Goal: Feedback & Contribution: Submit feedback/report problem

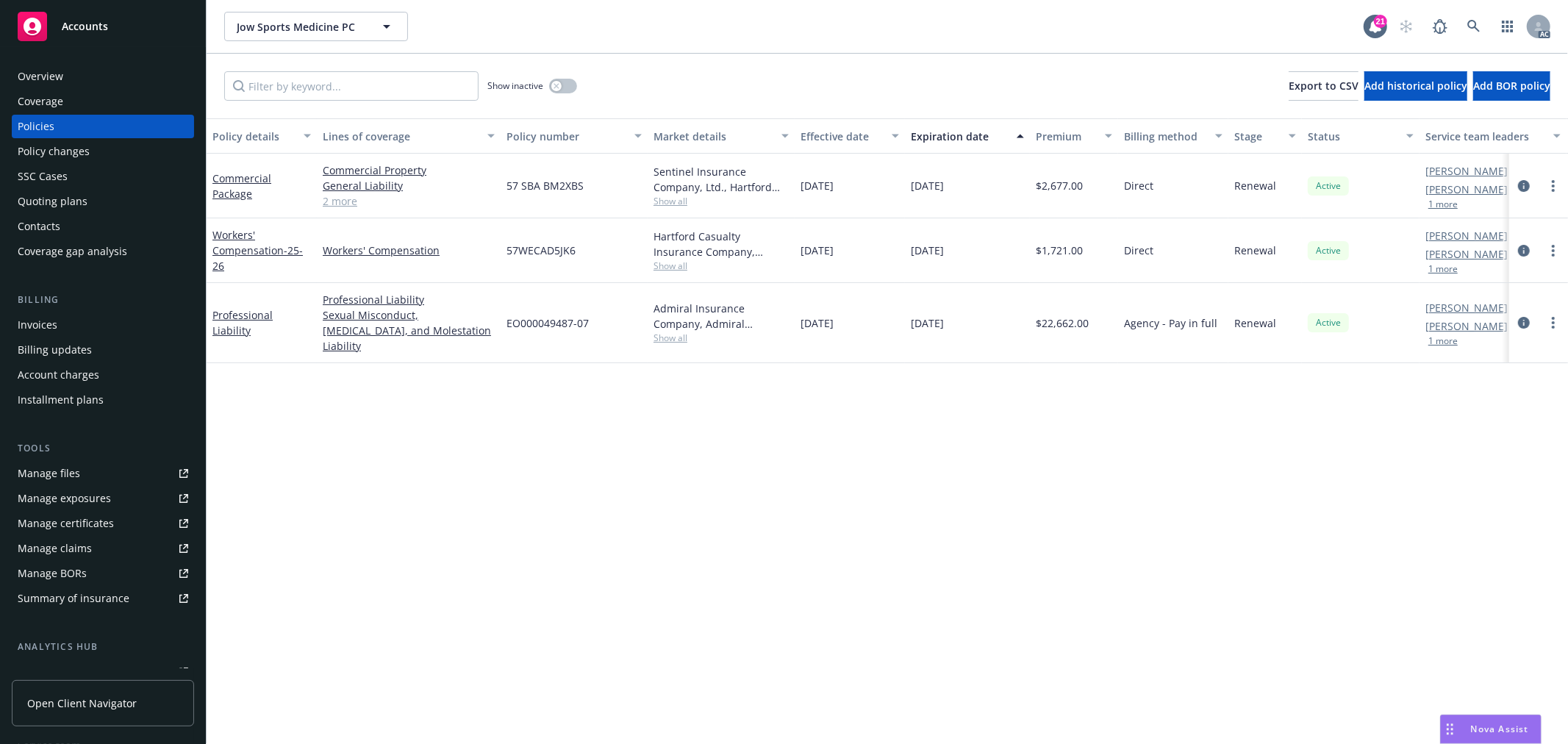
click at [1448, 337] on button "1 more" at bounding box center [1443, 340] width 29 height 9
click at [247, 324] on link "Professional Liability" at bounding box center [243, 324] width 60 height 29
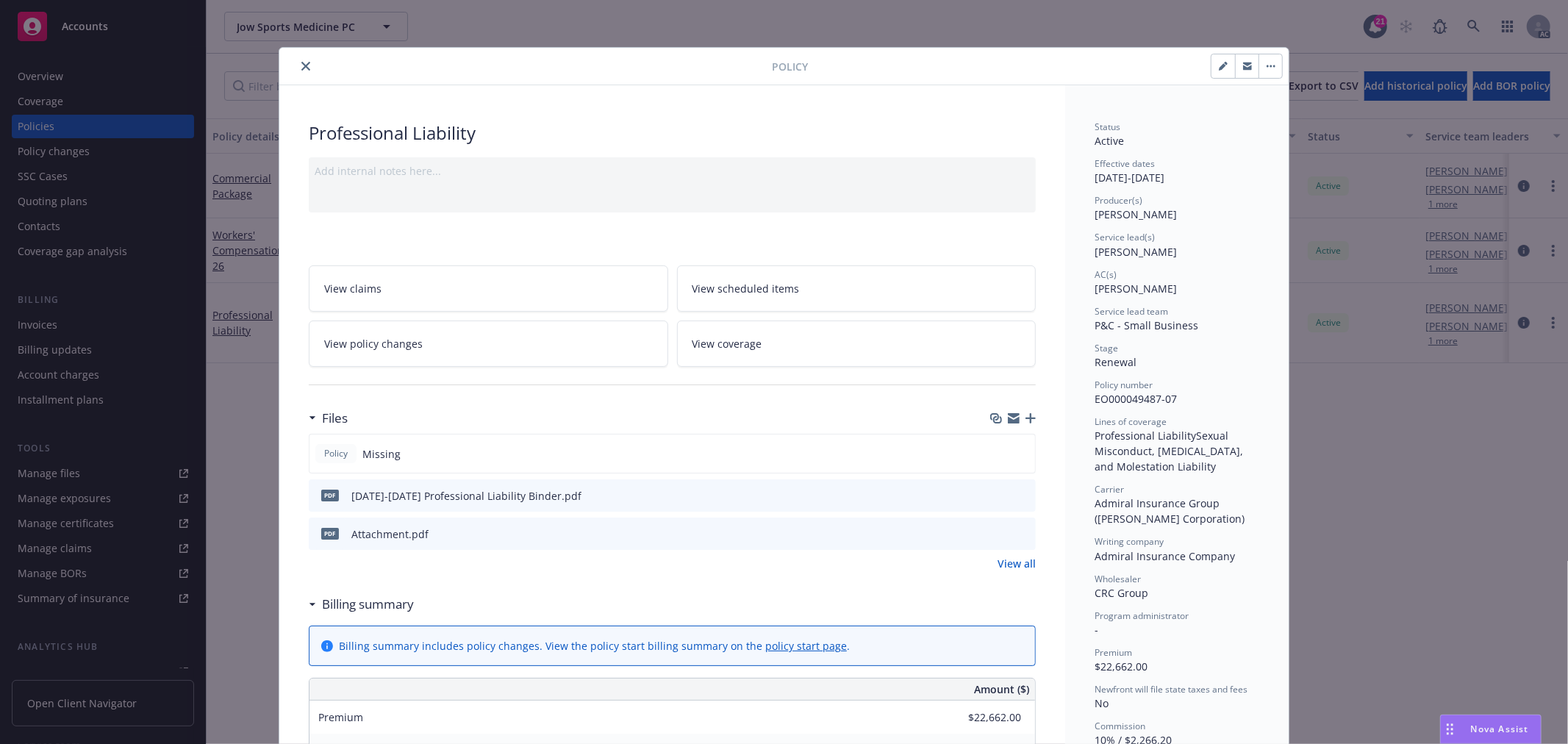
click at [301, 64] on icon "close" at bounding box center [305, 66] width 9 height 9
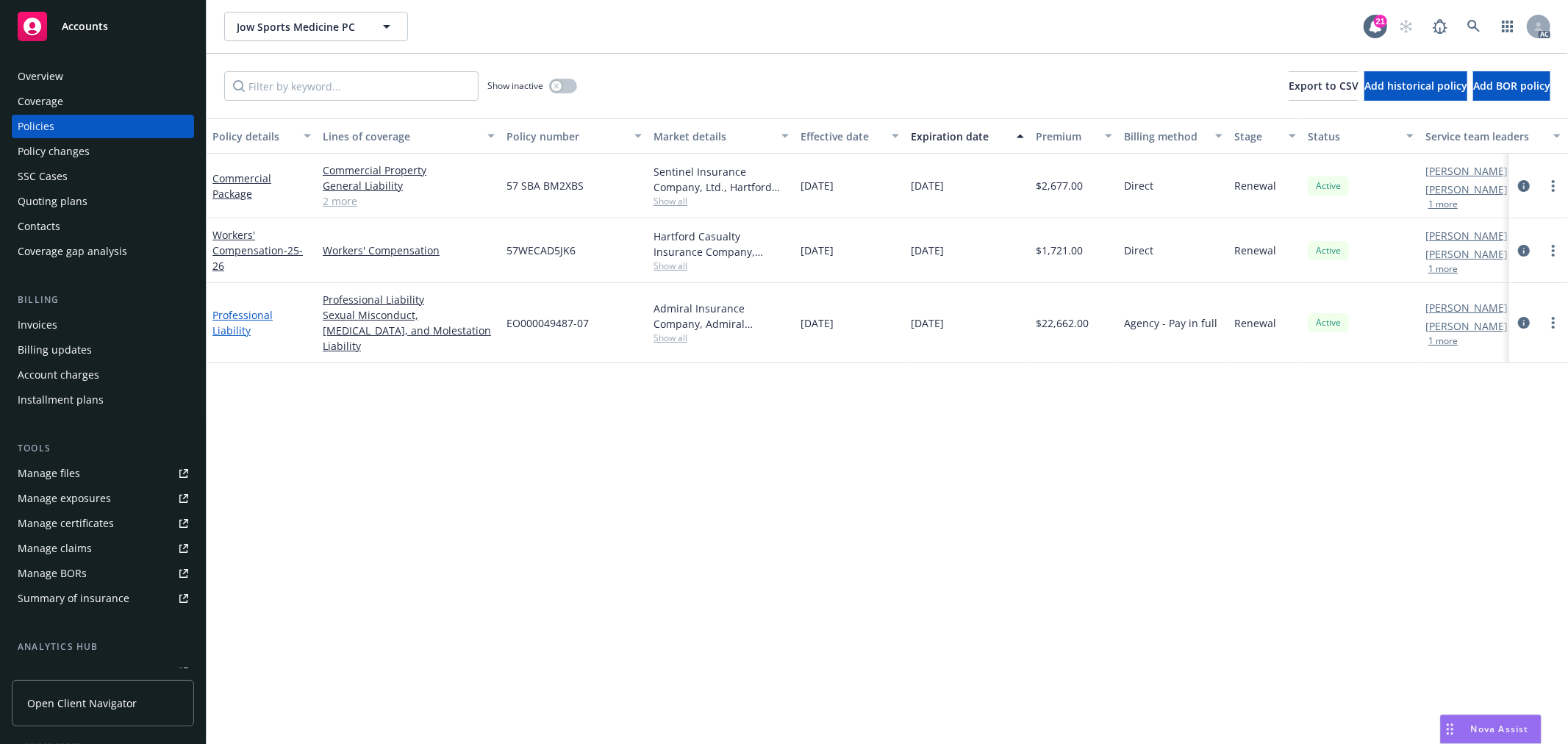
click at [266, 310] on link "Professional Liability" at bounding box center [243, 323] width 60 height 29
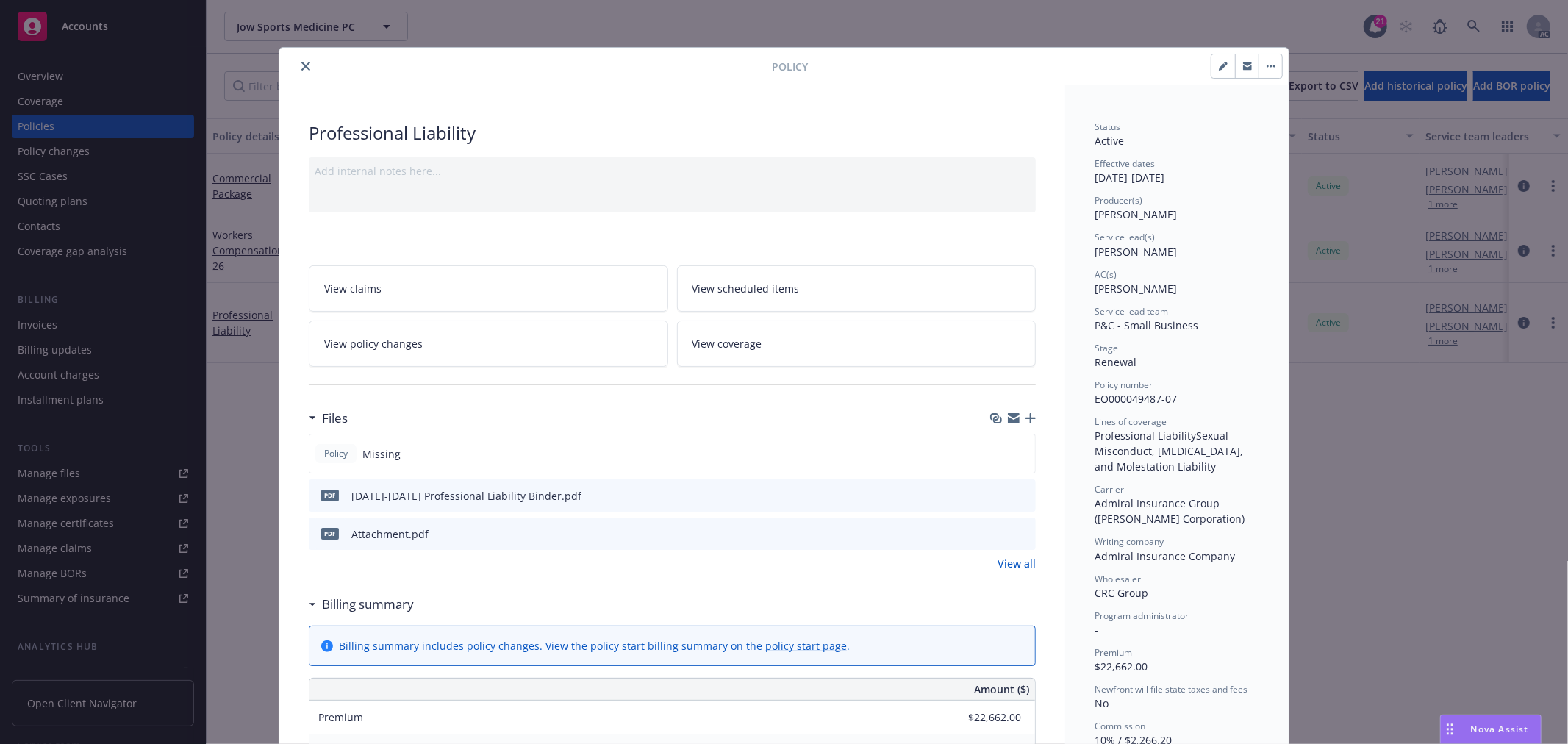
scroll to position [44, 0]
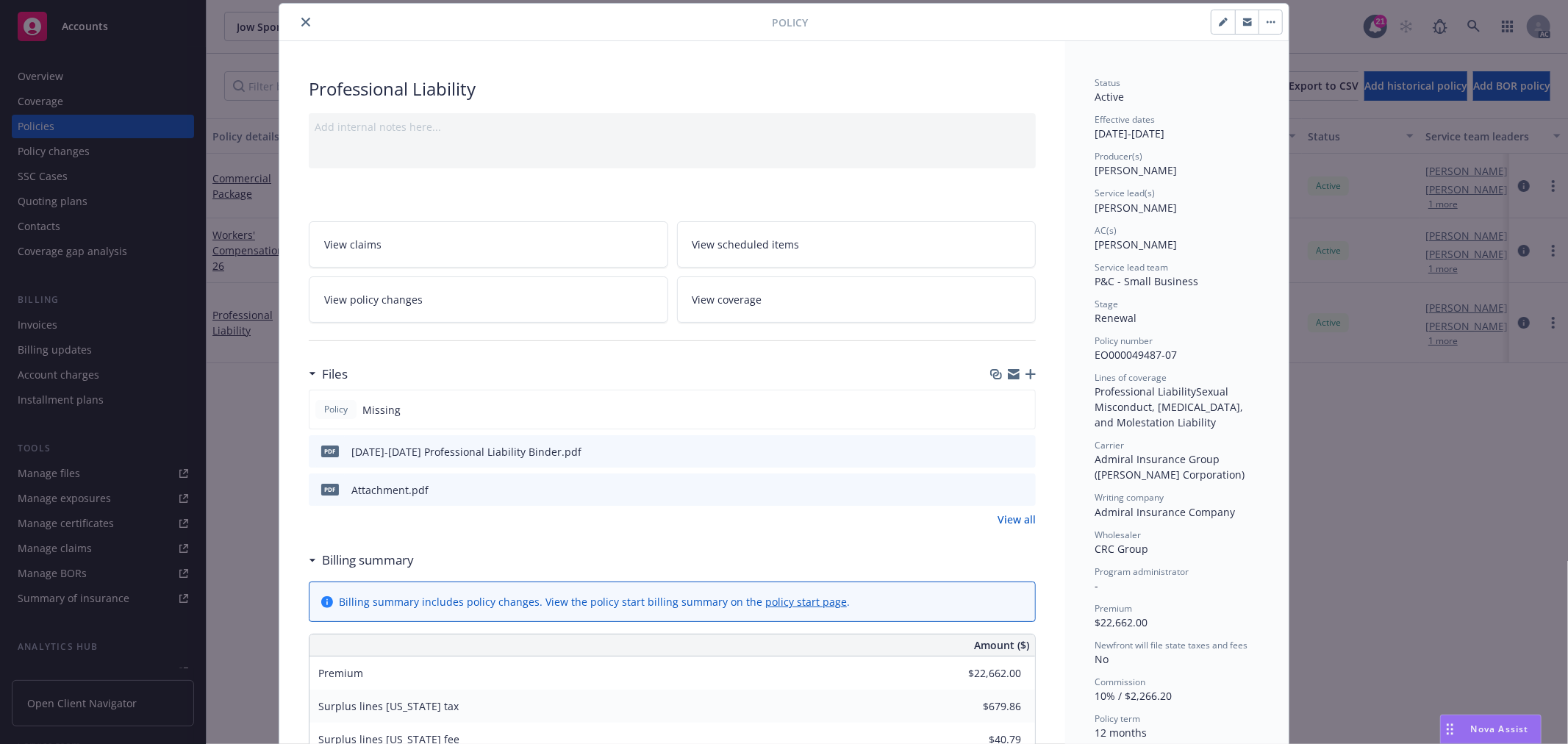
click at [1013, 519] on link "View all" at bounding box center [1016, 519] width 38 height 16
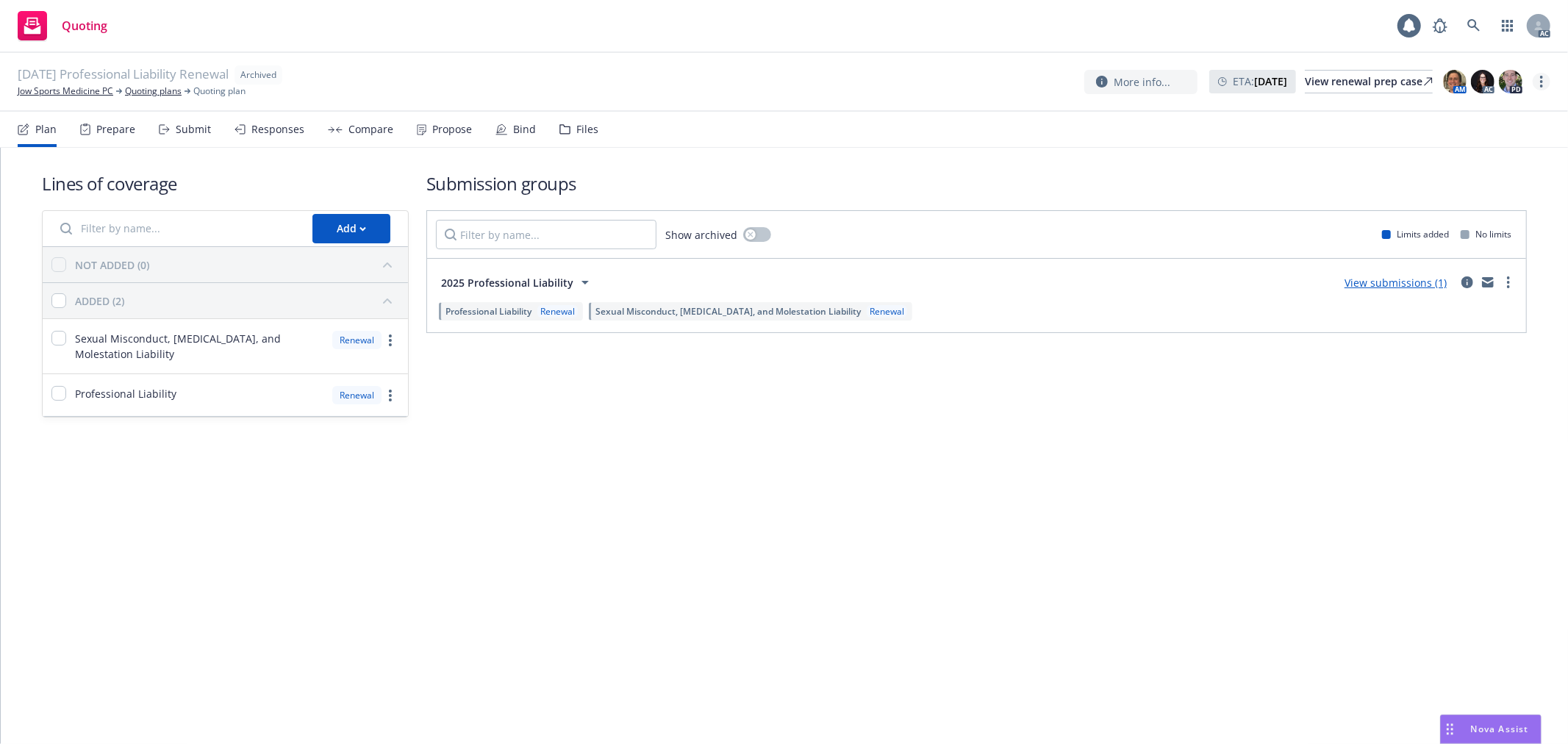
click at [1537, 74] on link "more" at bounding box center [1542, 82] width 17 height 18
click at [1503, 112] on link "Copy logging email" at bounding box center [1469, 112] width 163 height 29
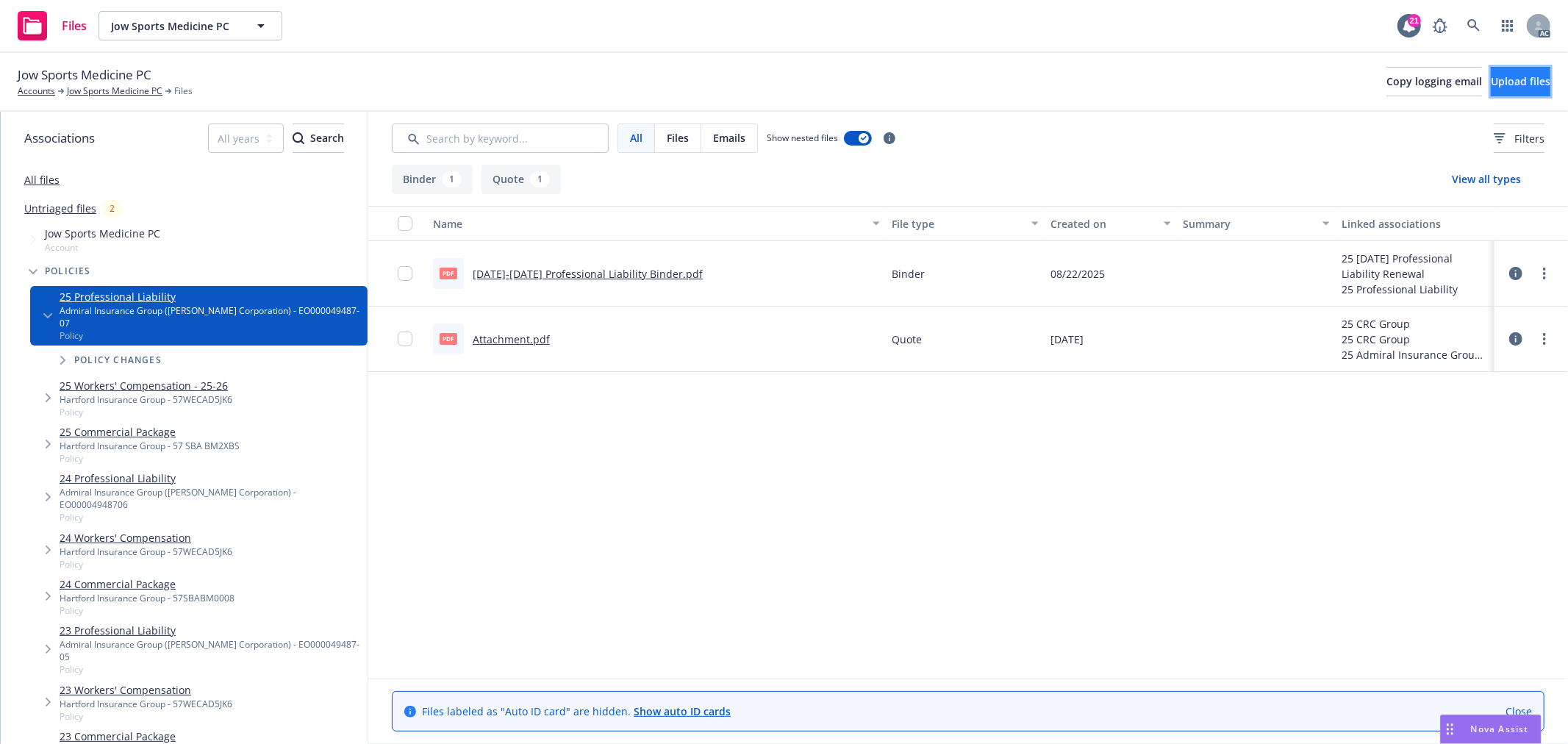
click at [1521, 82] on span "Upload files" at bounding box center [1520, 81] width 59 height 14
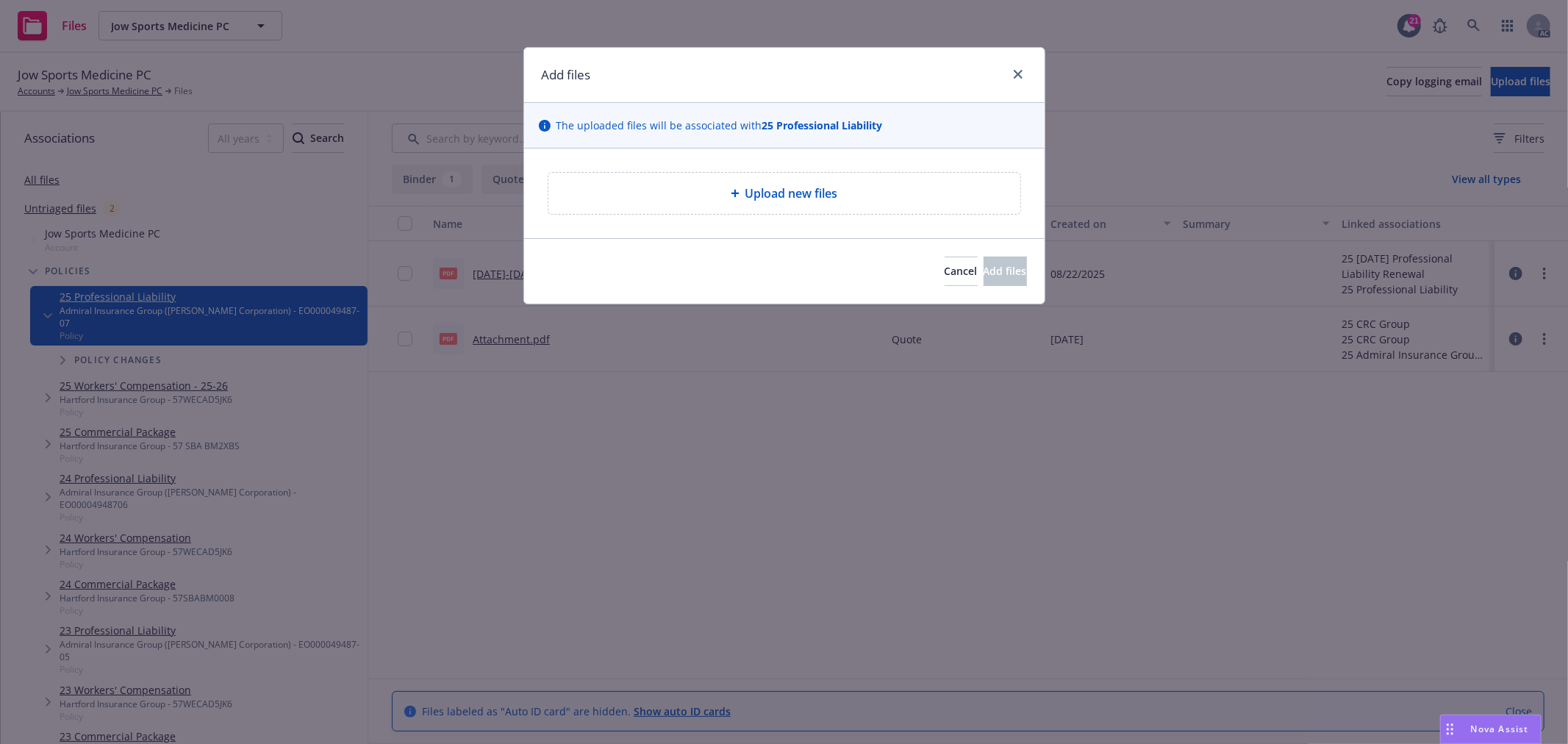
click at [827, 192] on span "Upload new files" at bounding box center [791, 194] width 92 height 18
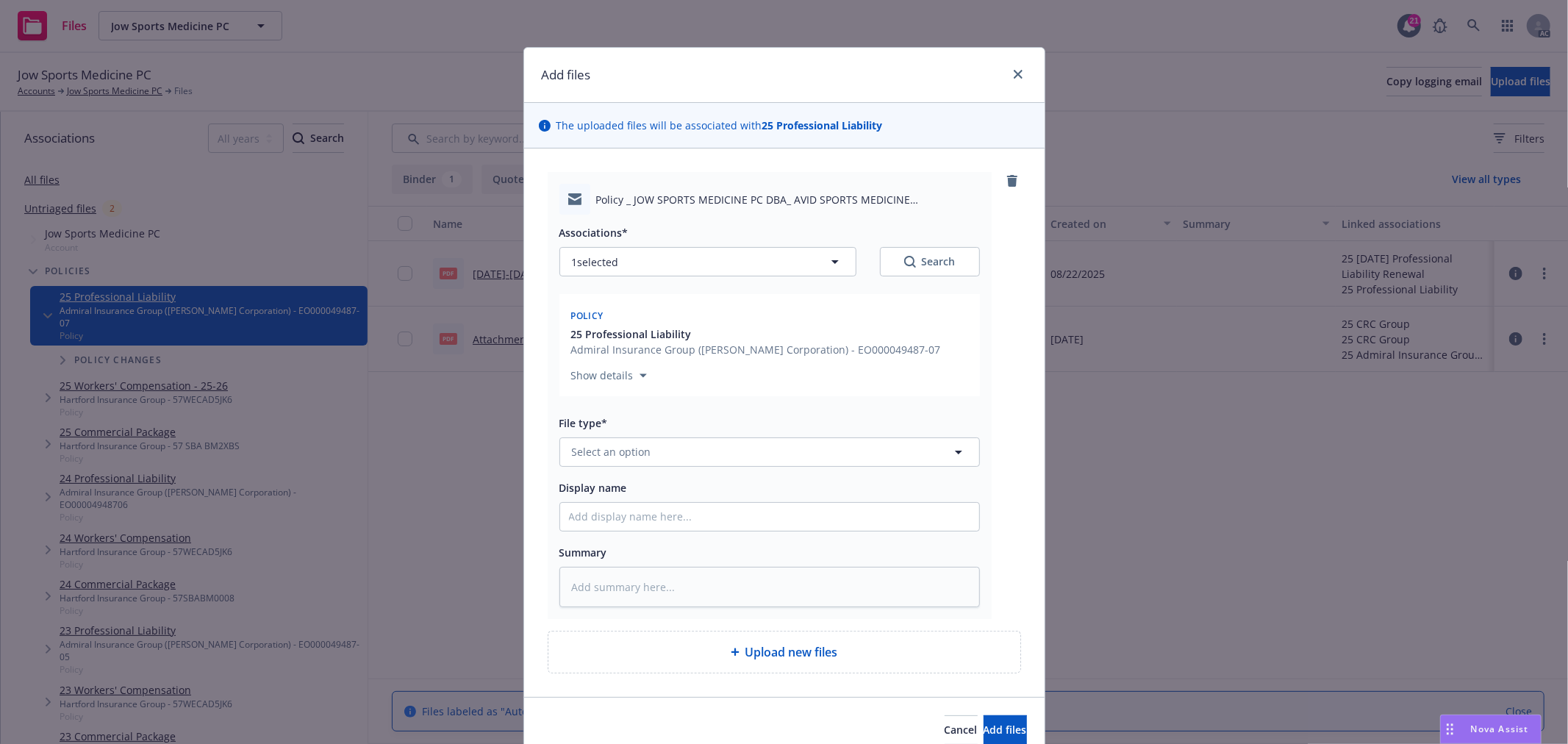
scroll to position [68, 0]
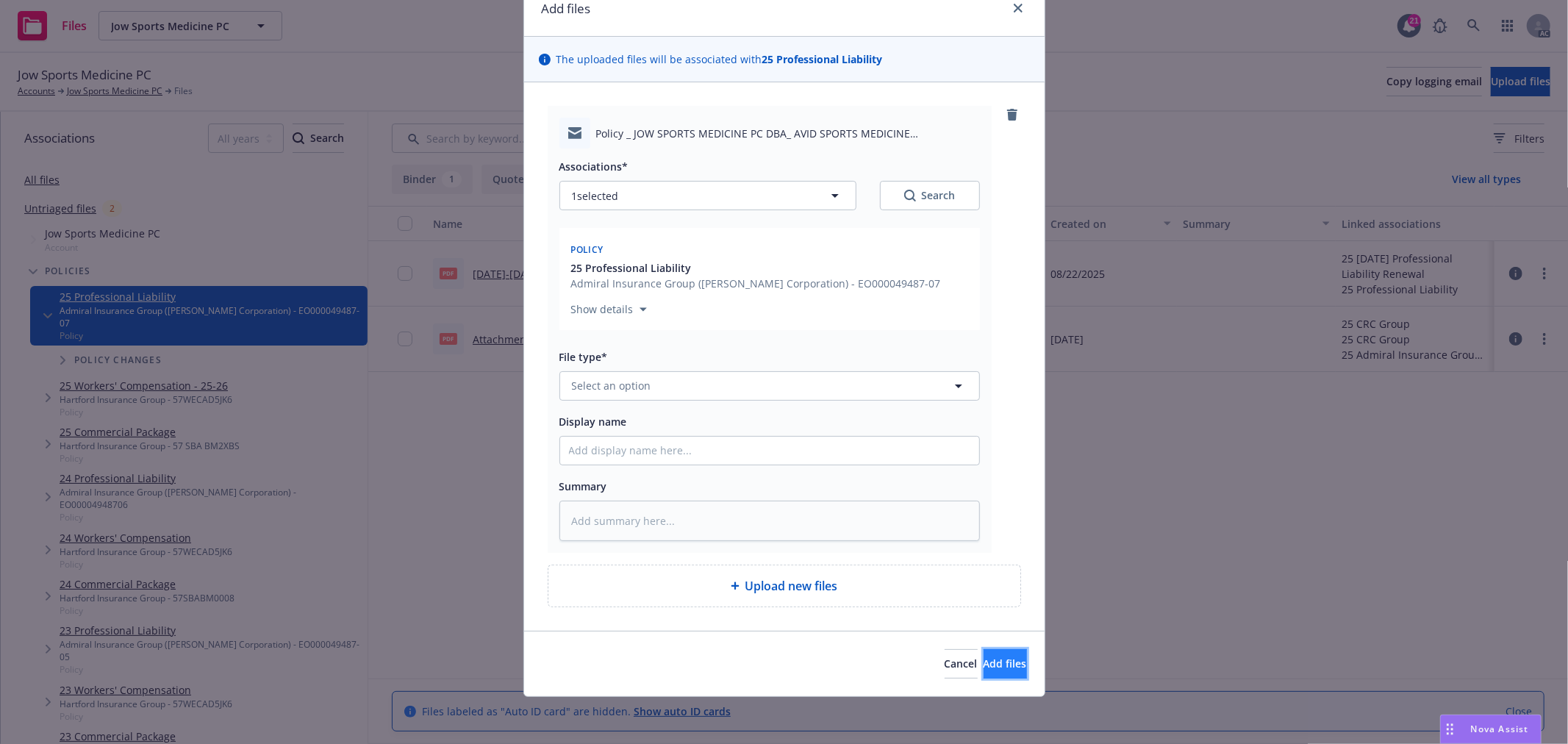
click at [988, 662] on span "Add files" at bounding box center [1005, 663] width 44 height 14
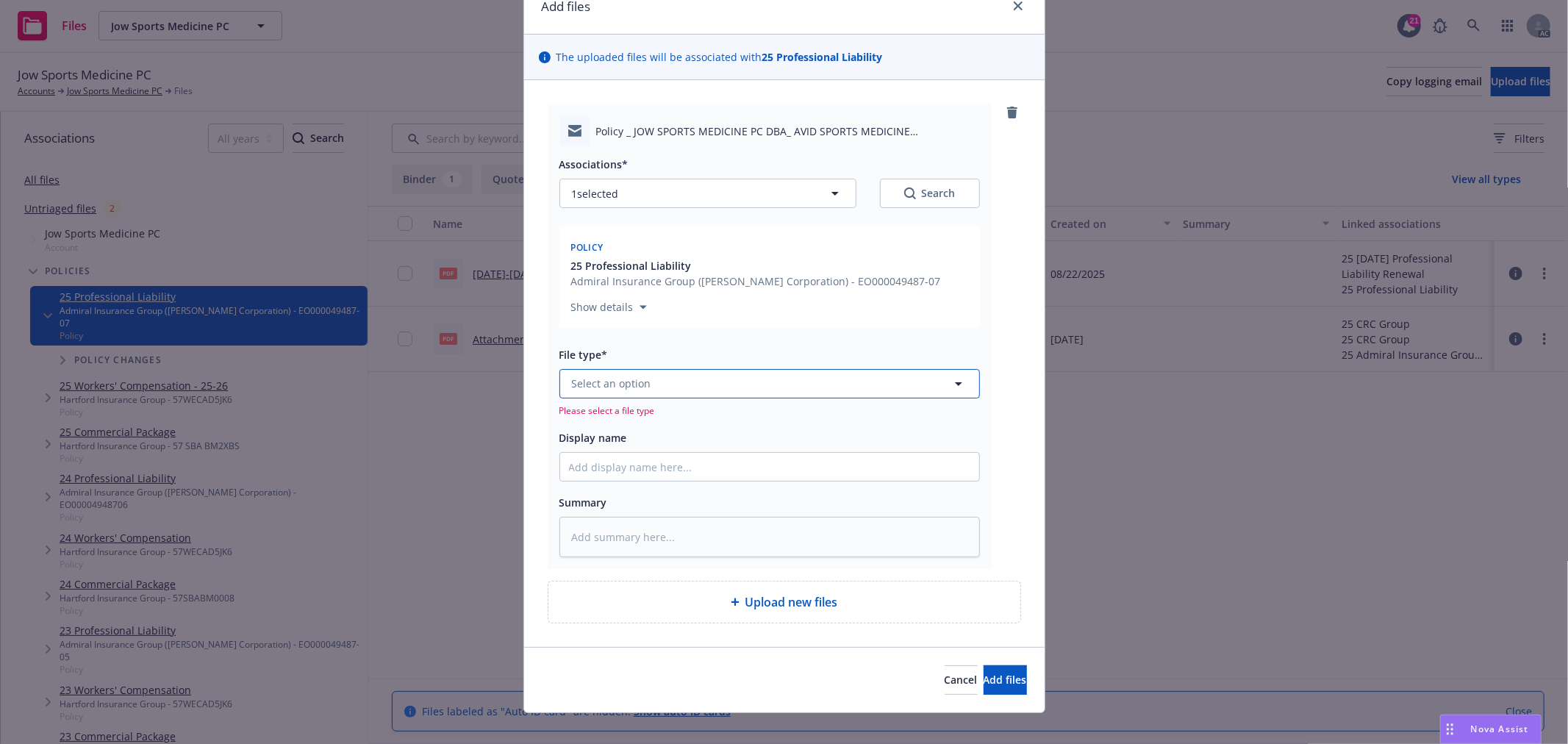
click at [686, 384] on button "Select an option" at bounding box center [769, 384] width 421 height 29
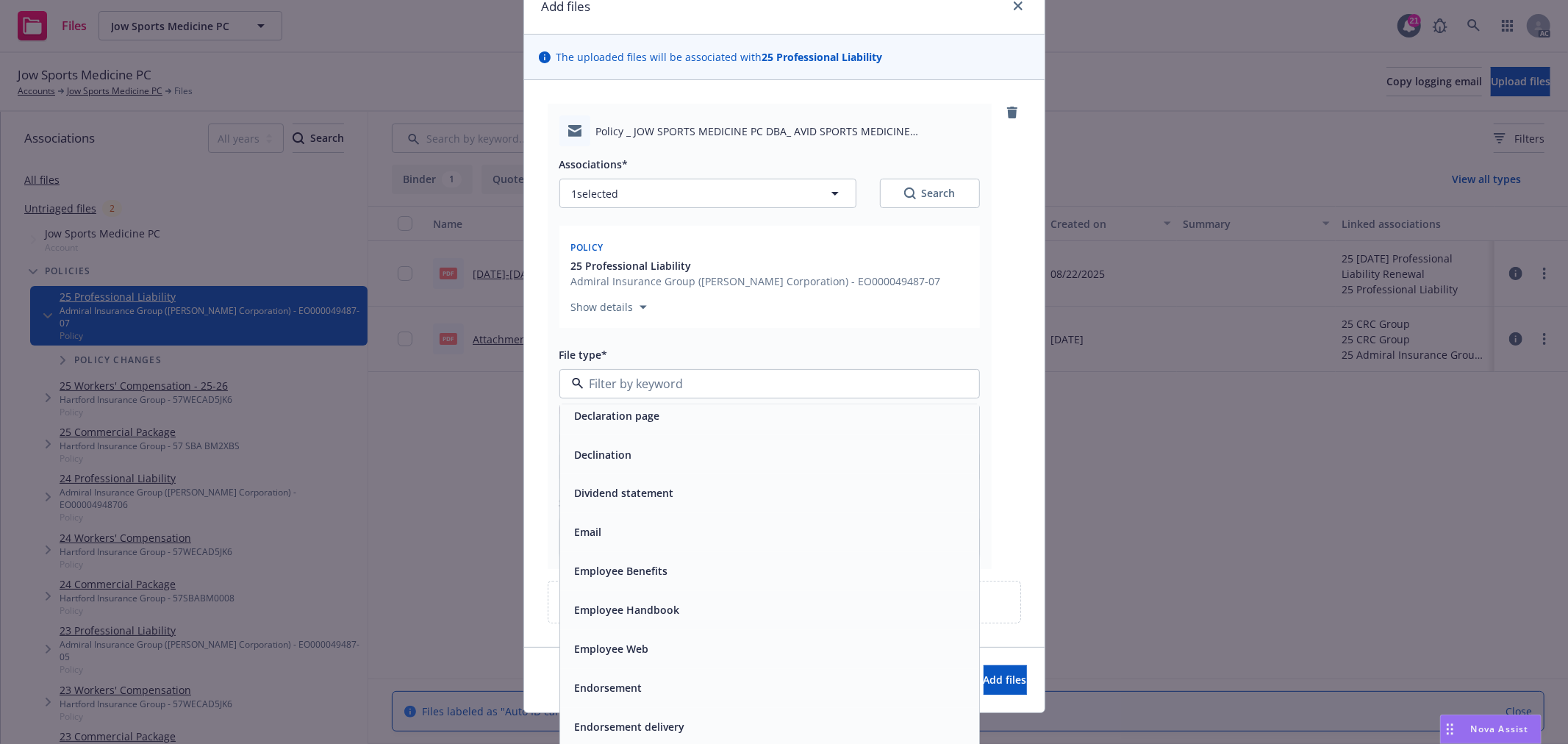
scroll to position [2288, 0]
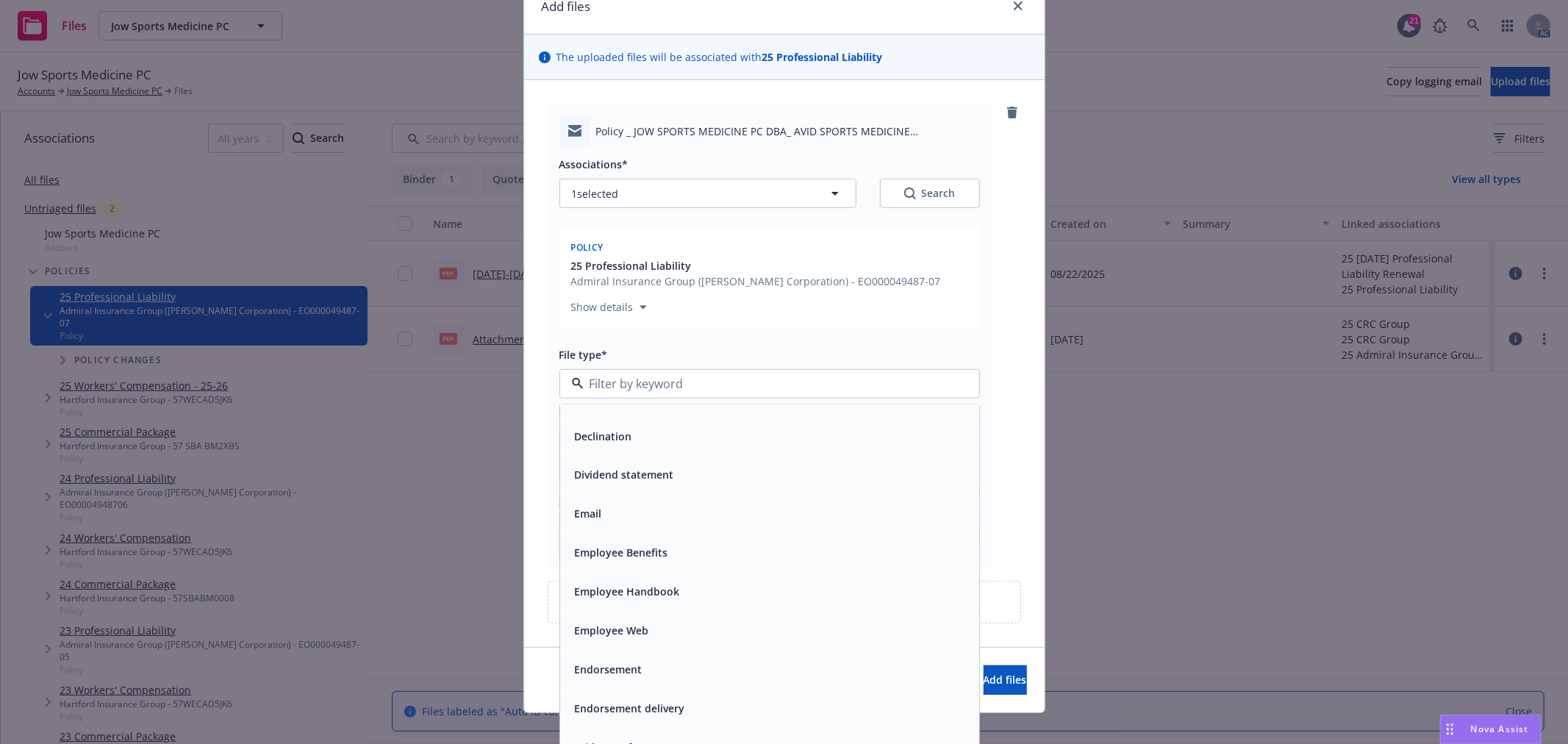
click at [599, 506] on div "Email" at bounding box center [586, 514] width 36 height 21
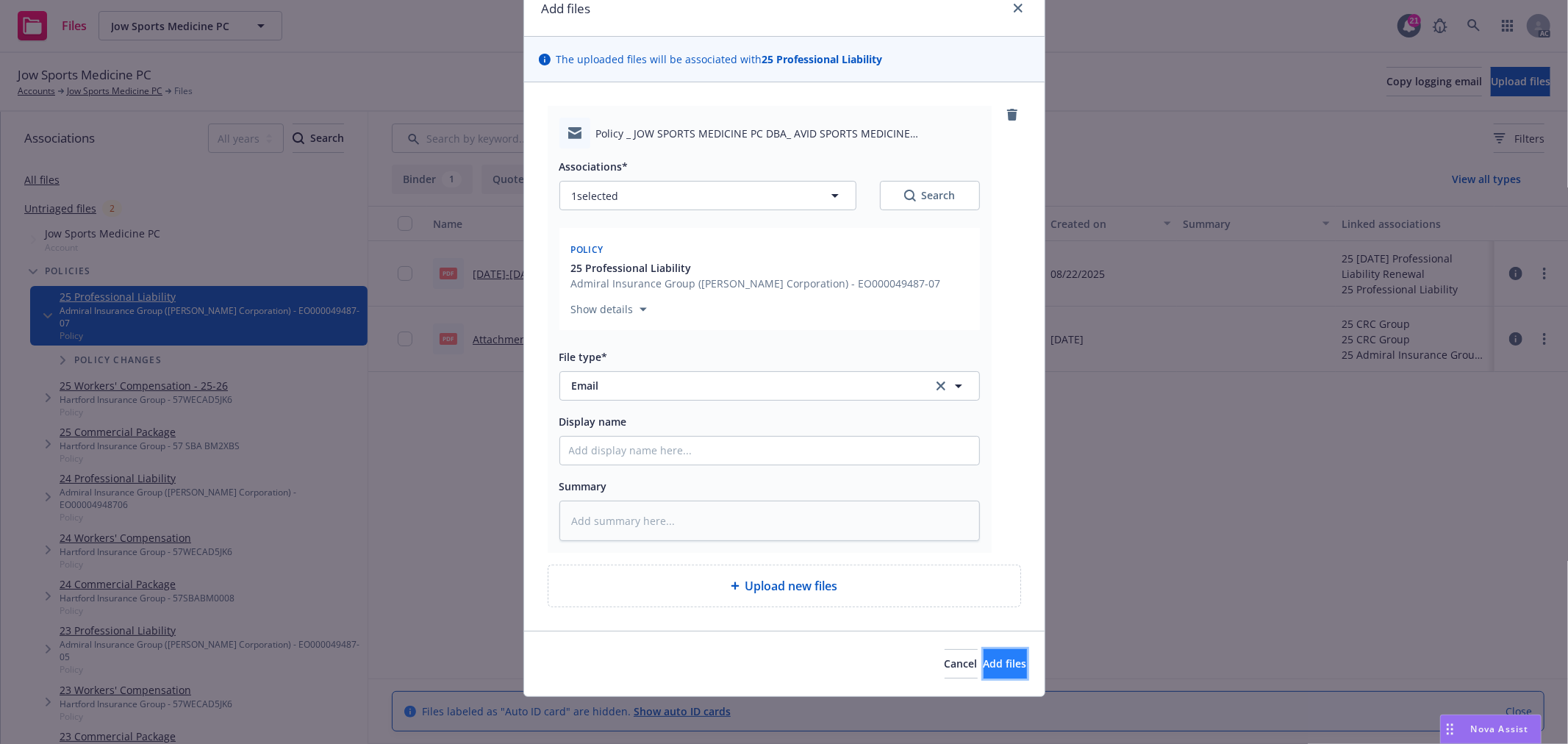
click at [988, 668] on span "Add files" at bounding box center [1005, 663] width 44 height 14
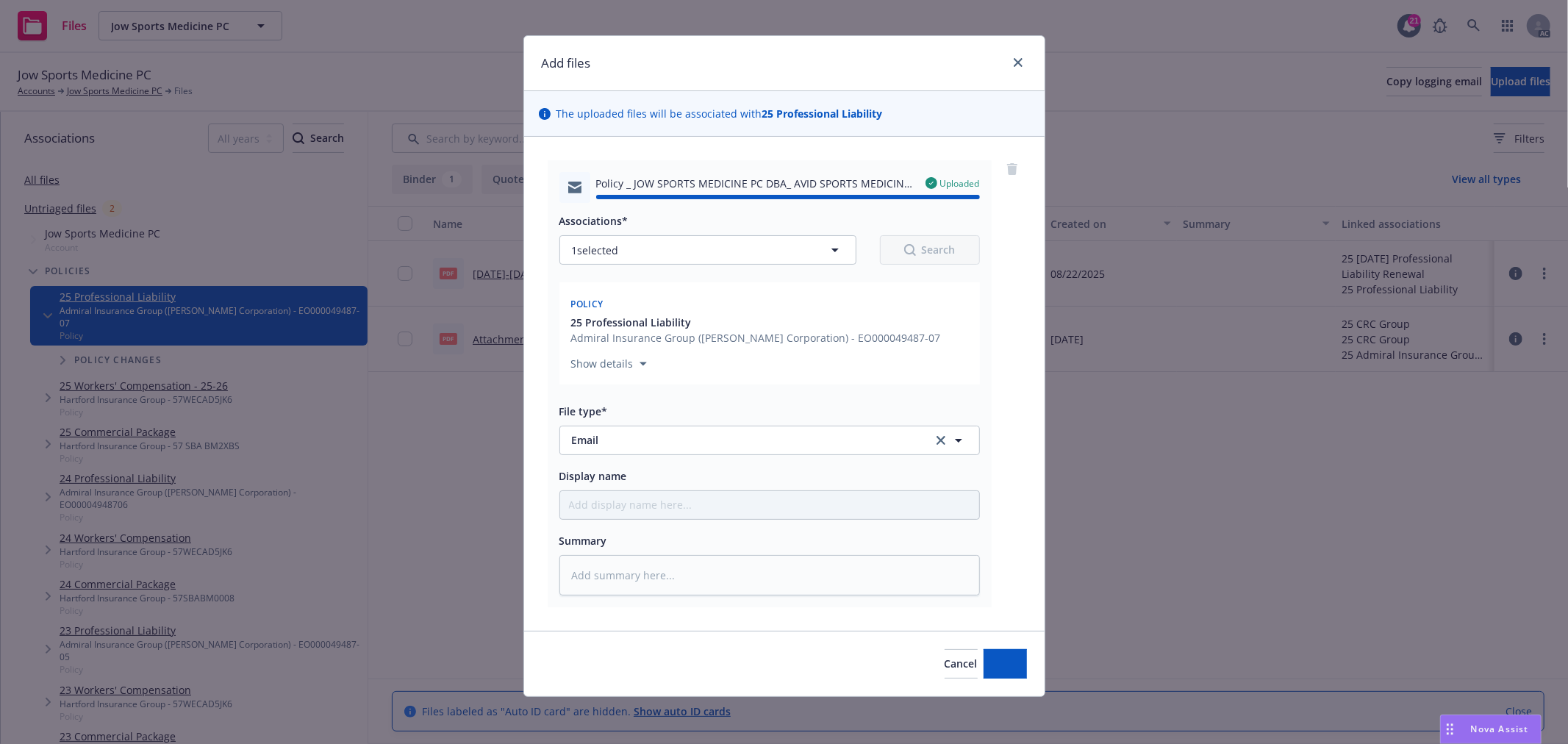
type textarea "x"
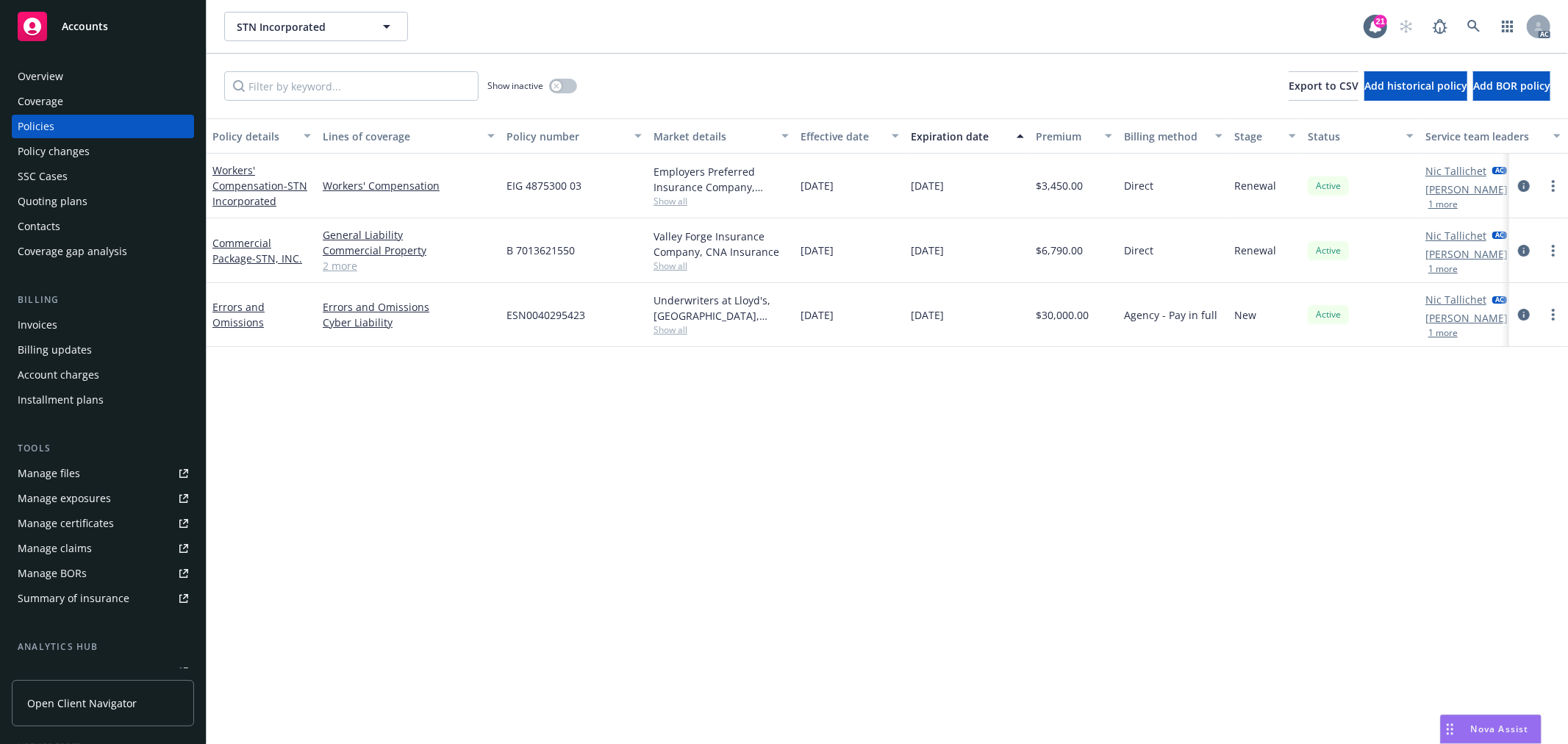
click at [333, 268] on link "2 more" at bounding box center [408, 266] width 172 height 16
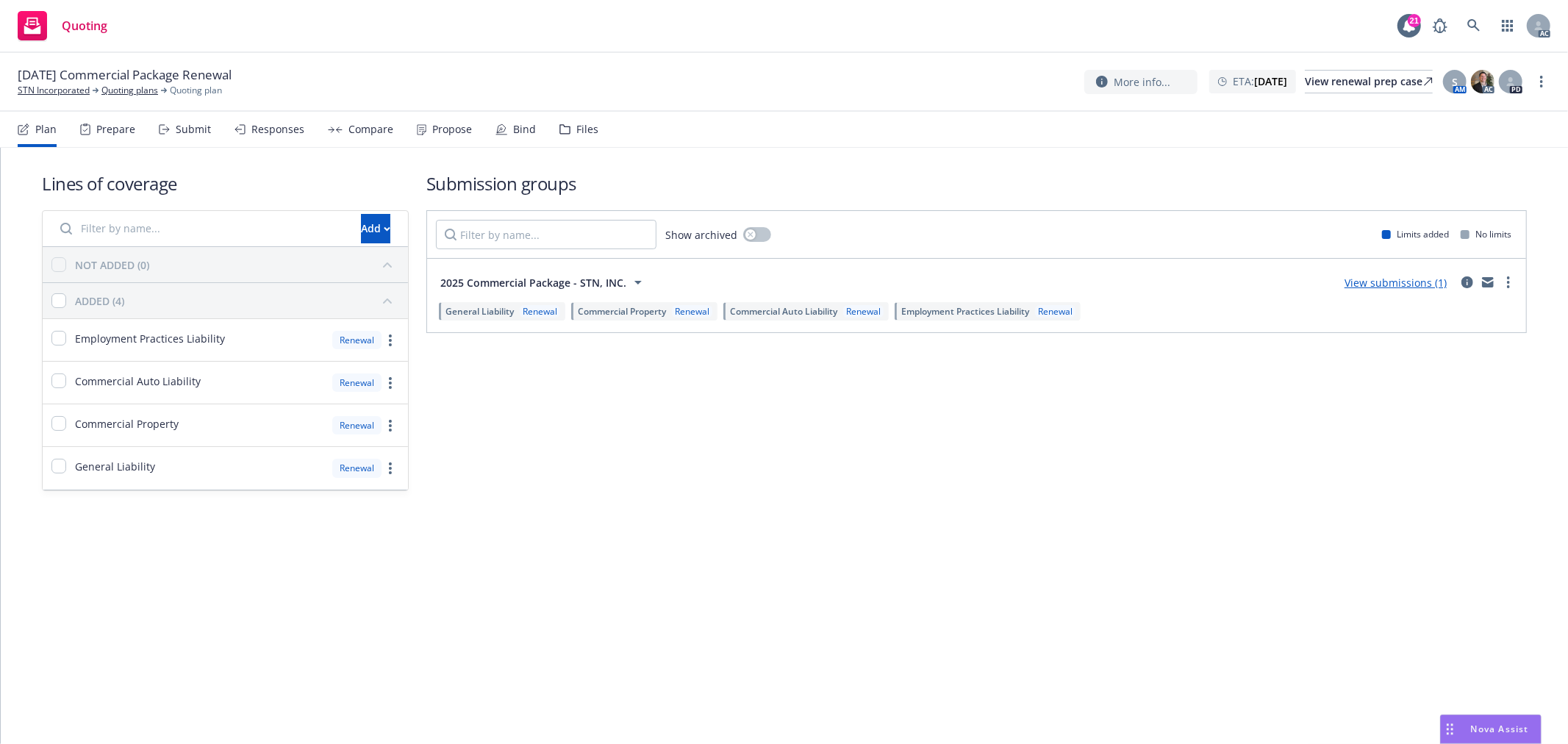
click at [195, 130] on div "Submit" at bounding box center [193, 129] width 35 height 12
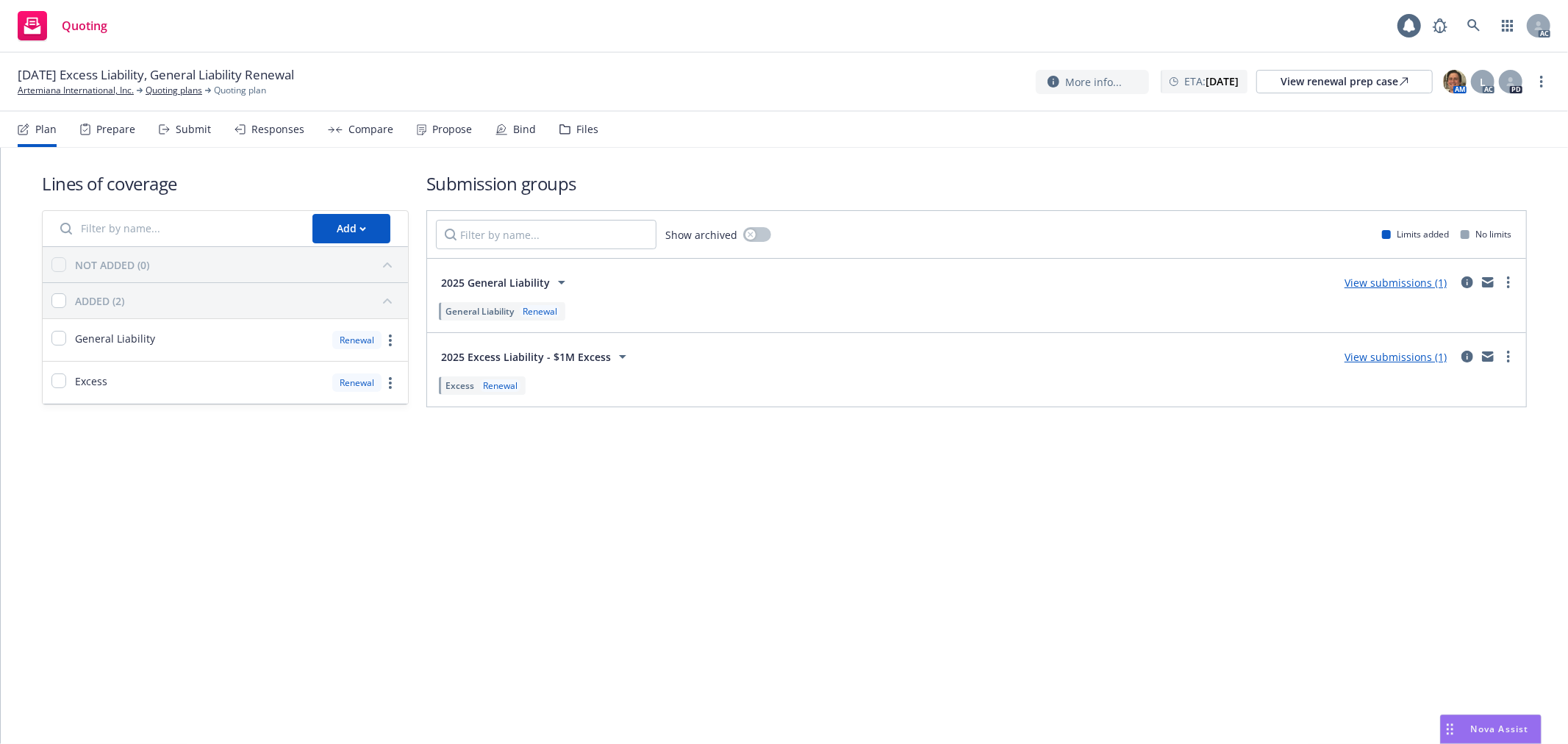
click at [198, 135] on div "Submit" at bounding box center [185, 129] width 52 height 35
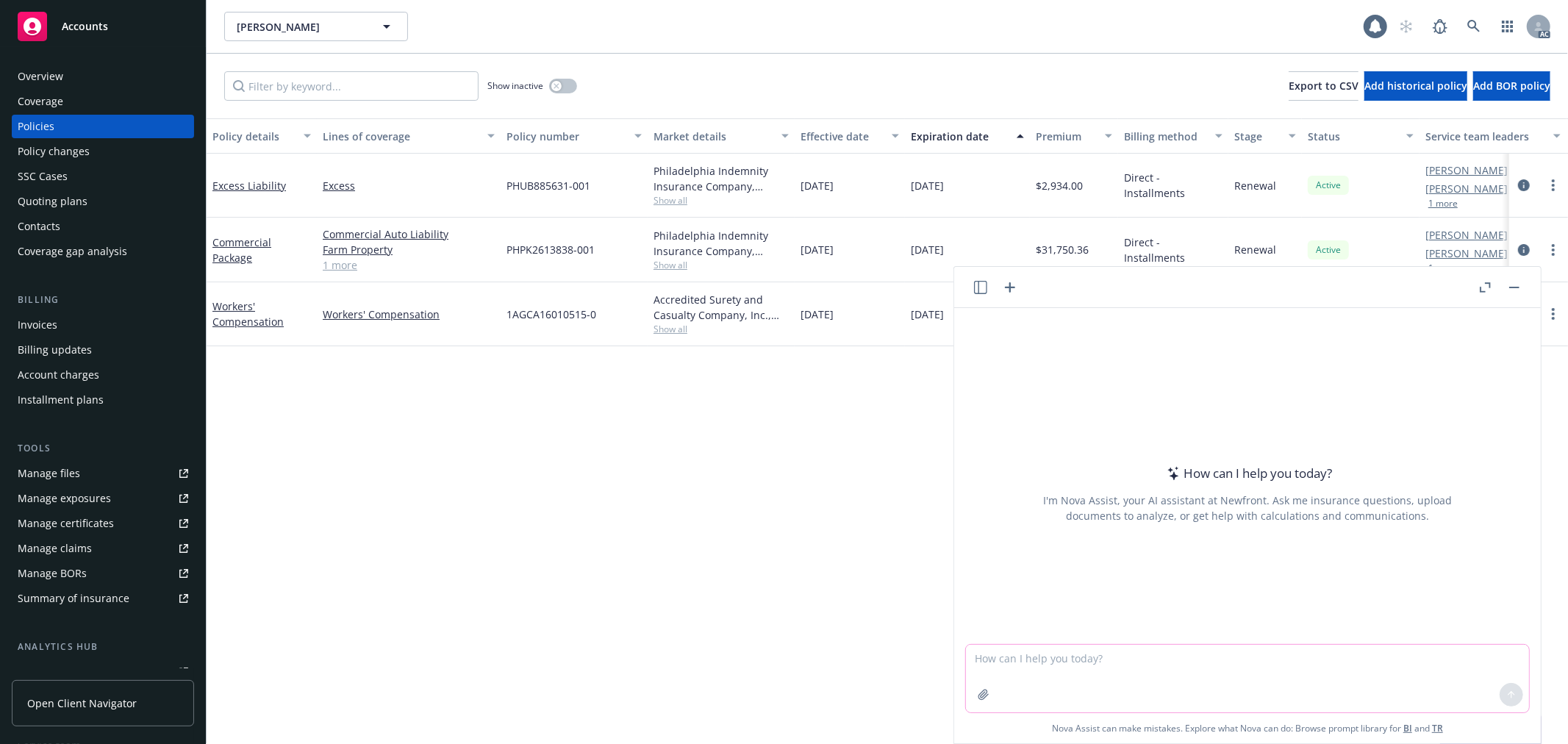
click at [1243, 668] on textarea at bounding box center [1247, 679] width 563 height 68
paste textarea "It's 49dbe now. But the workbooks still have not been create in [GEOGRAPHIC_DAT…"
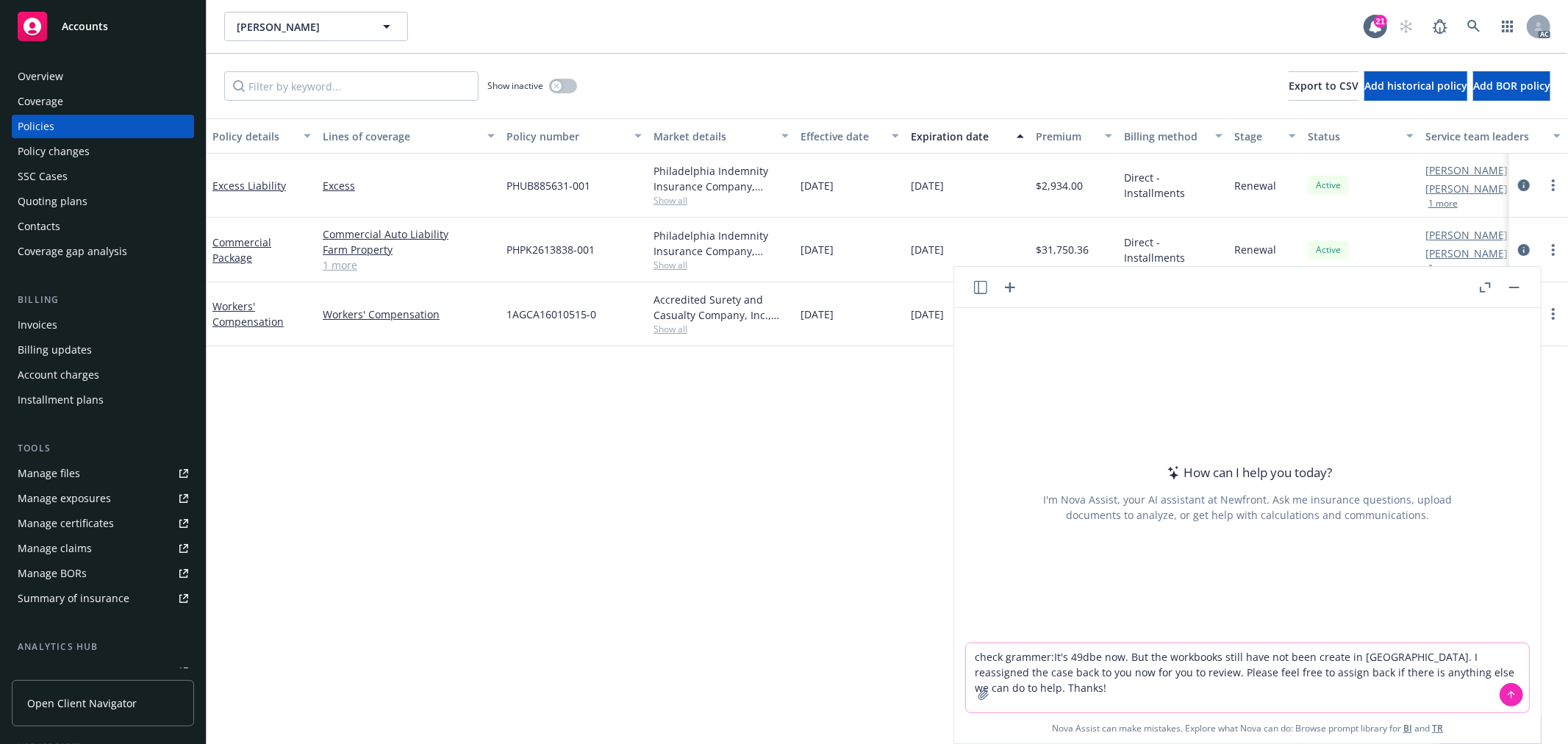
type textarea "check grammer: It's 49dbe now. But the workbooks still have not been create in …"
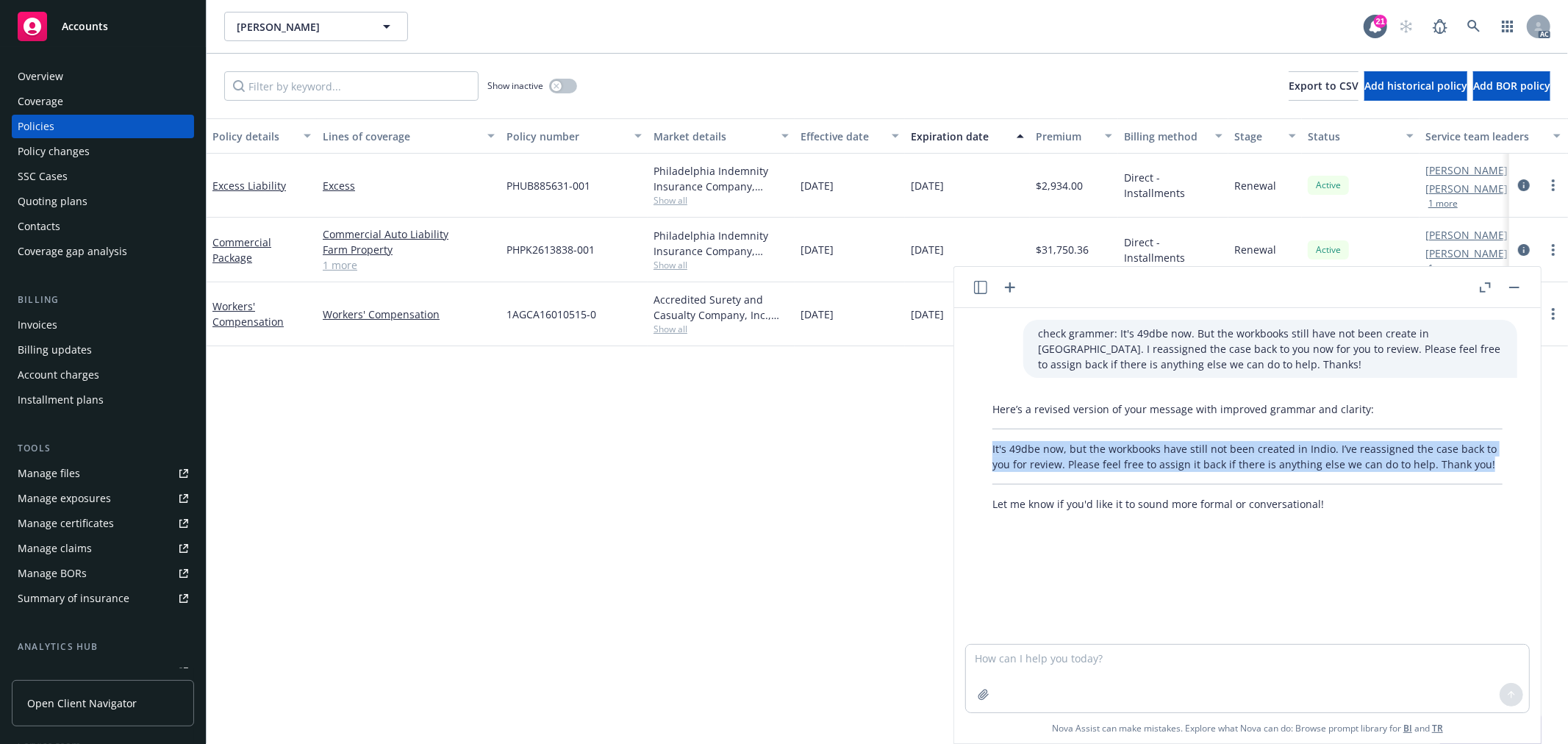
drag, startPoint x: 984, startPoint y: 443, endPoint x: 1489, endPoint y: 464, distance: 505.4
click at [1489, 464] on div "Here’s a revised version of your message with improved grammar and clarity: It'…" at bounding box center [1247, 457] width 540 height 123
copy p "It's 49dbe now, but the workbooks have still not been created in Indio. I’ve re…"
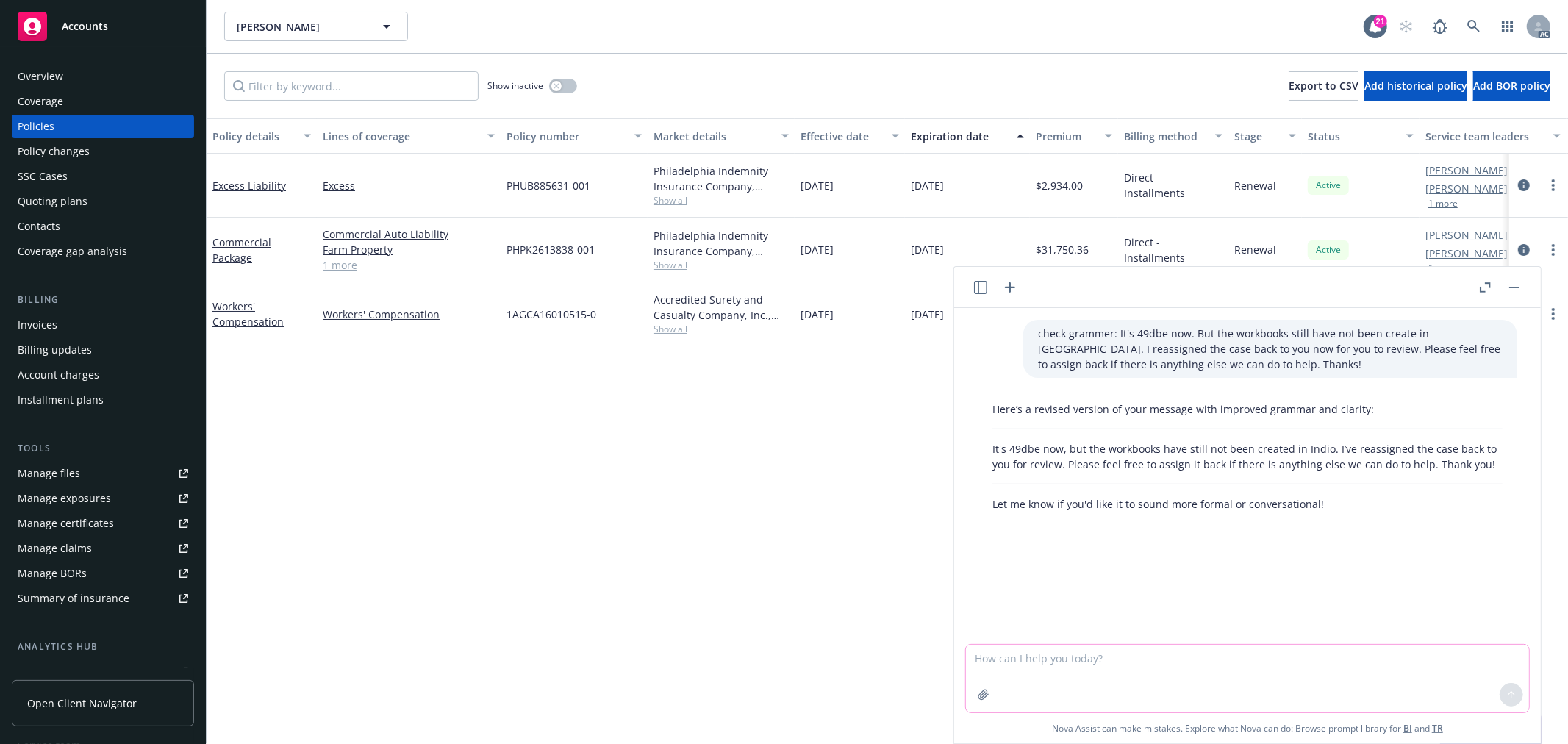
click at [1174, 660] on textarea at bounding box center [1247, 679] width 563 height 68
paste textarea "Received the below notify from the underwriter. Just would like to bring this t…"
type textarea "check grammar: Received the below notify from the underwriter. Just would like …"
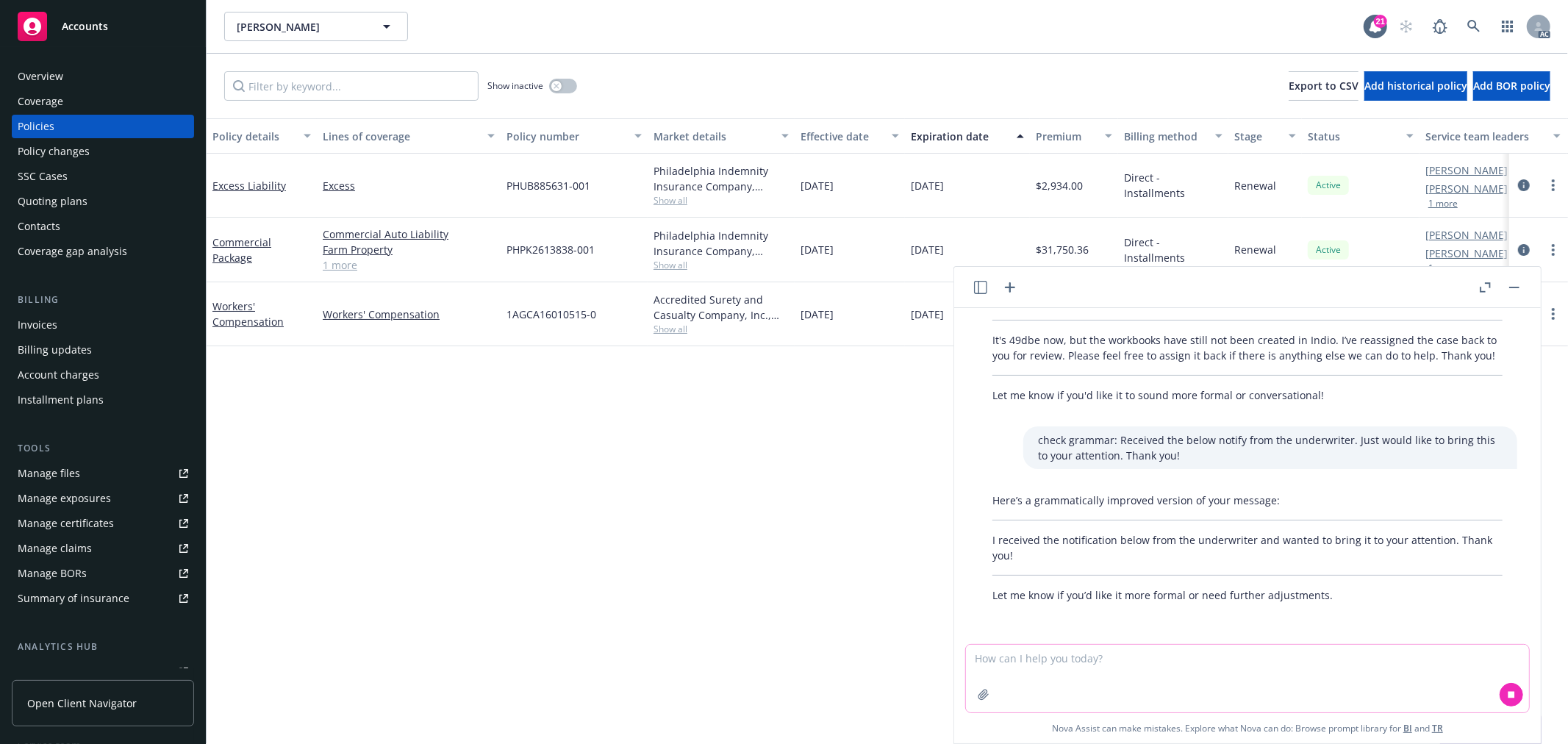
scroll to position [124, 0]
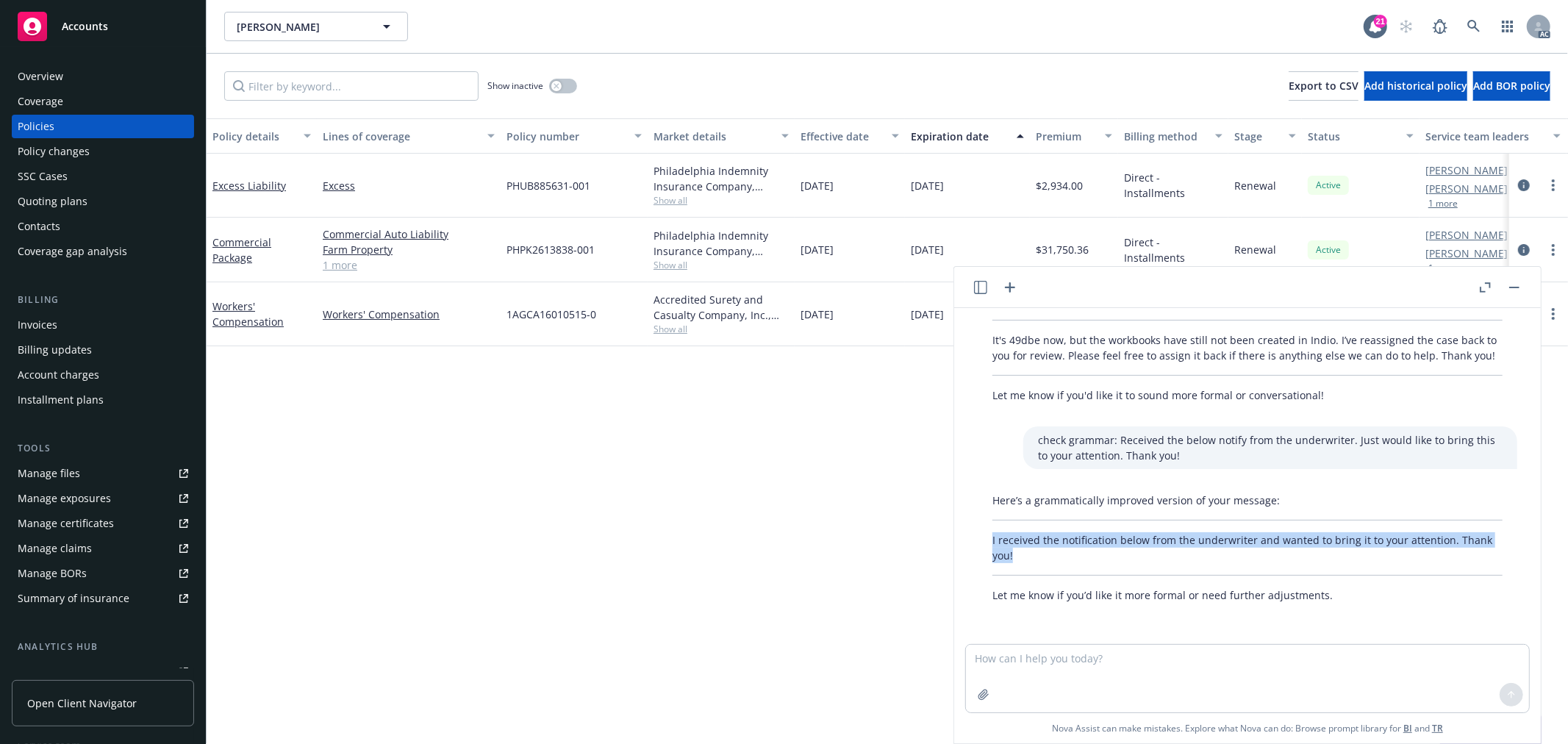
drag, startPoint x: 993, startPoint y: 538, endPoint x: 1024, endPoint y: 550, distance: 33.2
click at [1024, 550] on p "I received the notification below from the underwriter and wanted to bring it t…" at bounding box center [1247, 548] width 510 height 31
copy p "I received the notification below from the underwriter and wanted to bring it t…"
click at [1075, 670] on textarea at bounding box center [1247, 679] width 563 height 68
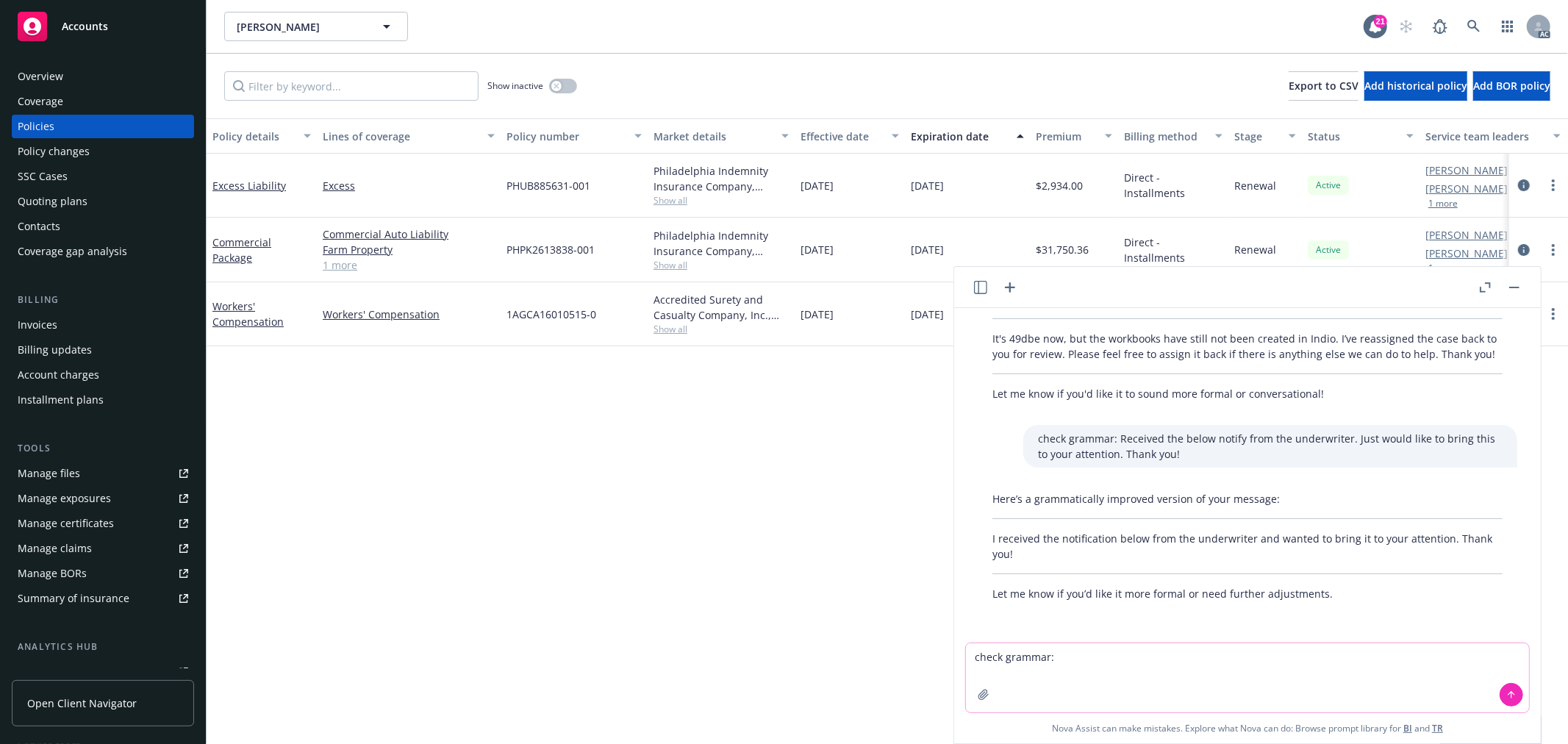
type textarea "check grammar: v"
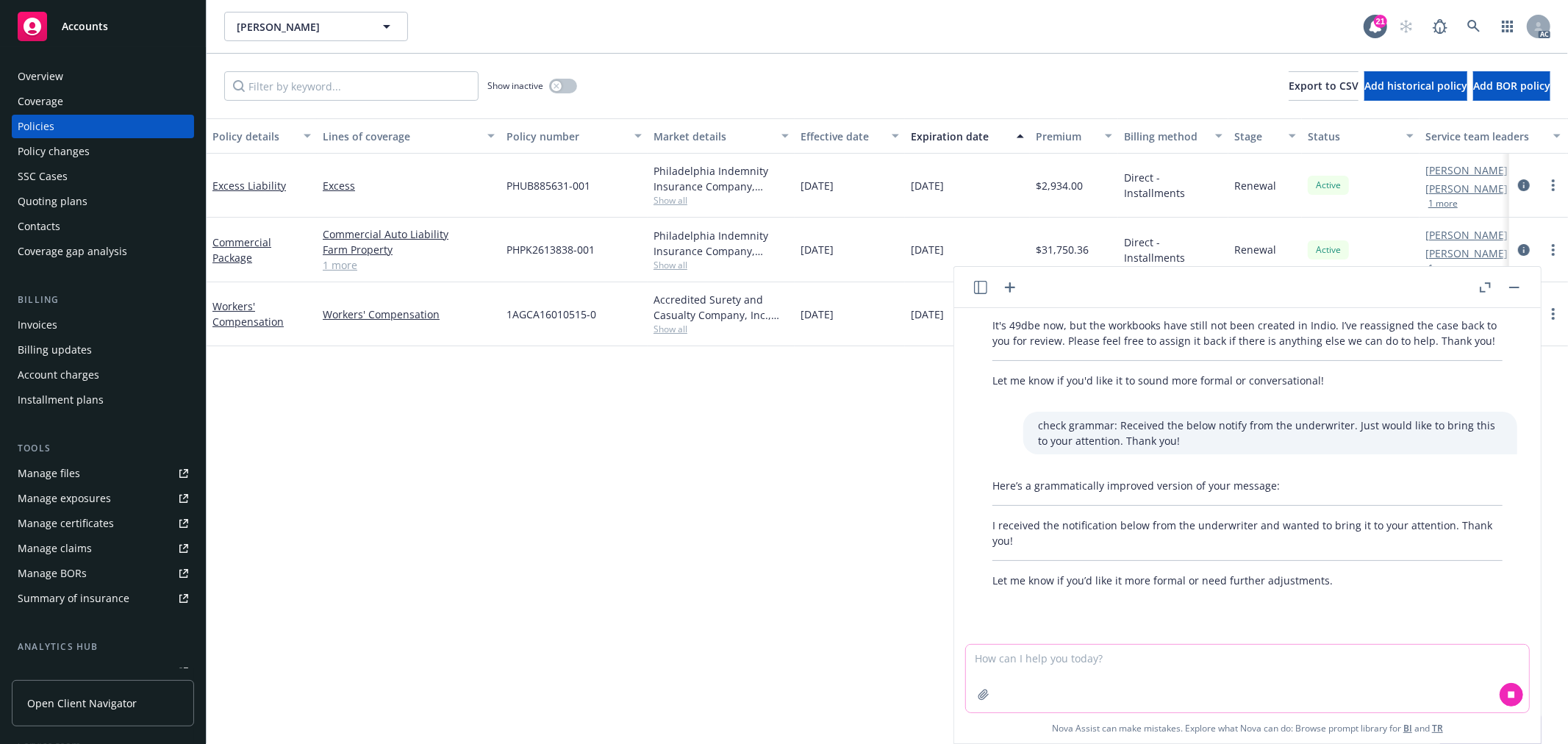
scroll to position [193, 0]
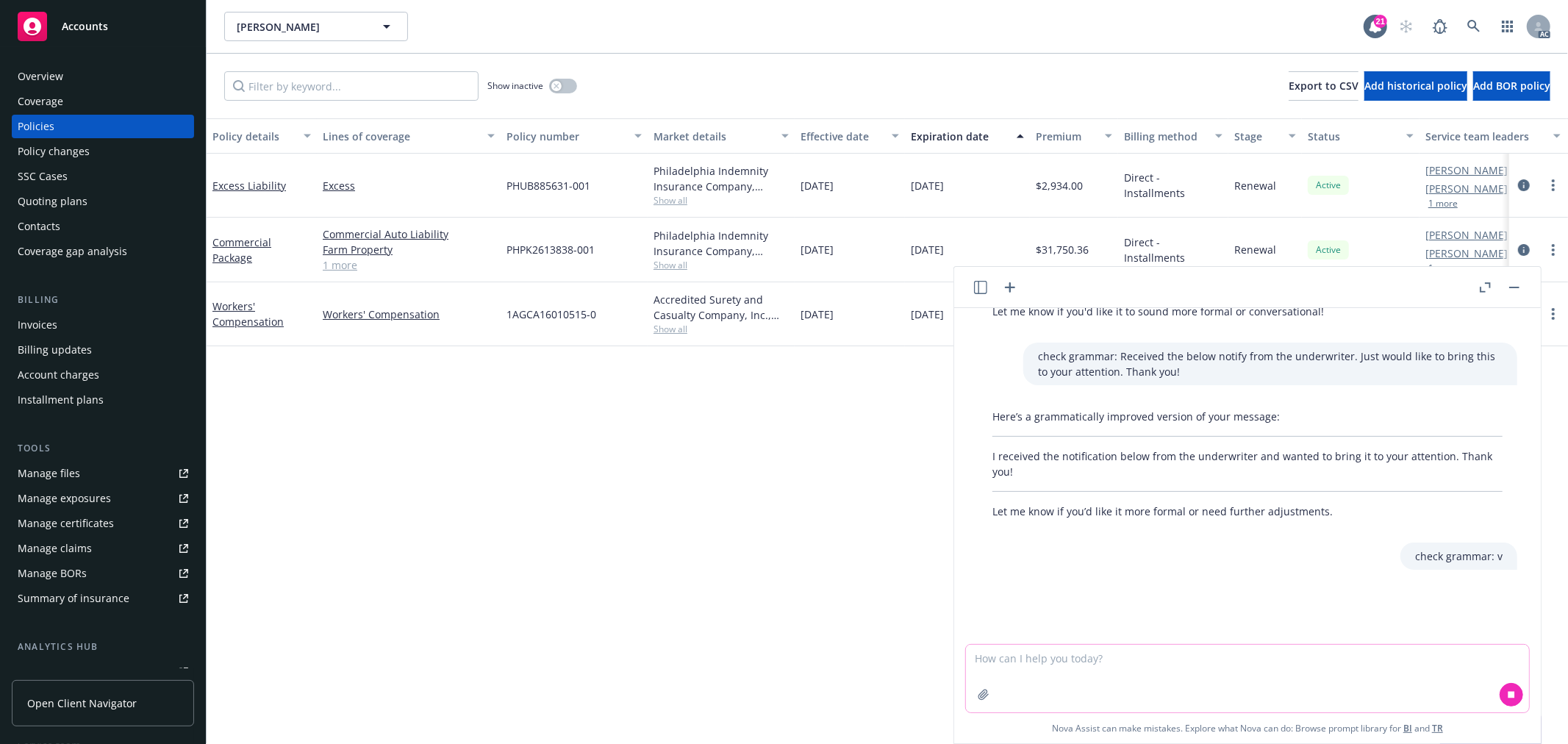
click at [1081, 673] on textarea at bounding box center [1247, 679] width 563 height 68
paste textarea "we received the notification below from the underwriter and wanted to bring it …"
type textarea "we received the notification below from the underwriter and wanted to bring it …"
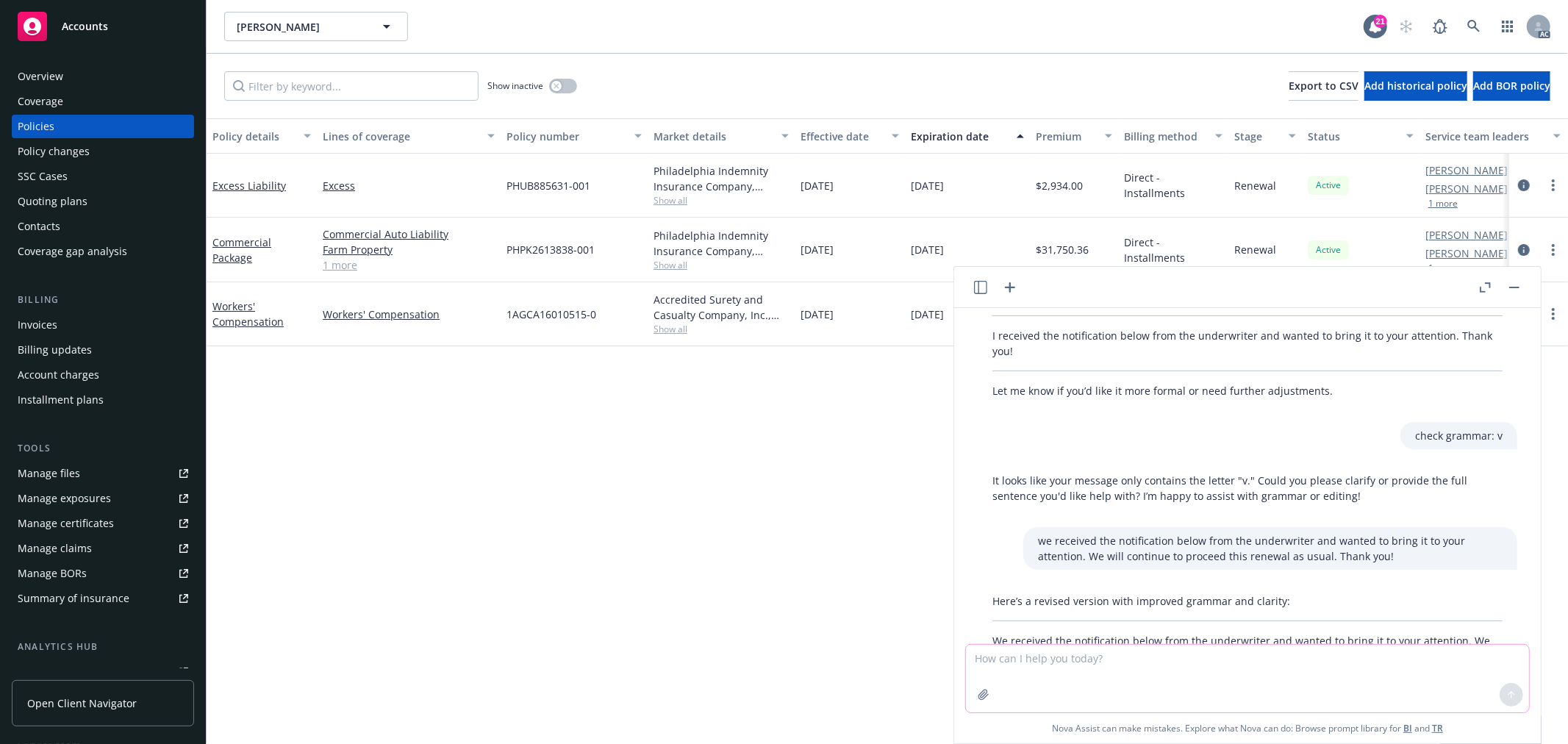
scroll to position [430, 0]
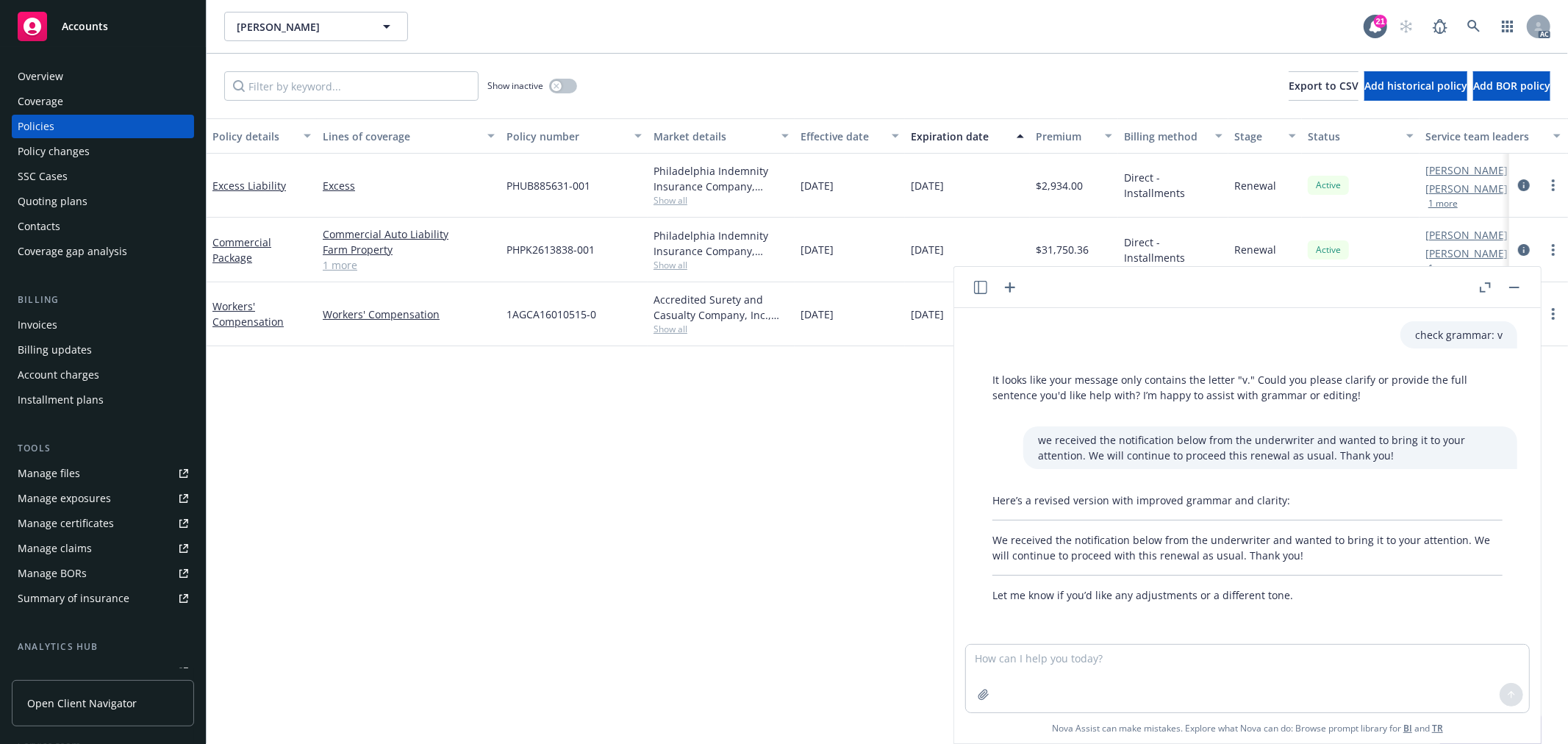
drag, startPoint x: 1299, startPoint y: 556, endPoint x: 950, endPoint y: 532, distance: 349.8
click at [950, 532] on body "Accounts Overview Coverage Policies Policy changes SSC Cases Quoting plans Cont…" at bounding box center [784, 372] width 1568 height 744
copy body "861 $80,001.54 Loremi - Dolorsi ametconse Adipisc Elitse Doeiu Tempor IN Utlabo…"
drag, startPoint x: 1313, startPoint y: 514, endPoint x: 1295, endPoint y: 516, distance: 18.1
click at [1313, 513] on div "Here’s a revised version with improved grammar and clarity: We received the not…" at bounding box center [1247, 549] width 540 height 123
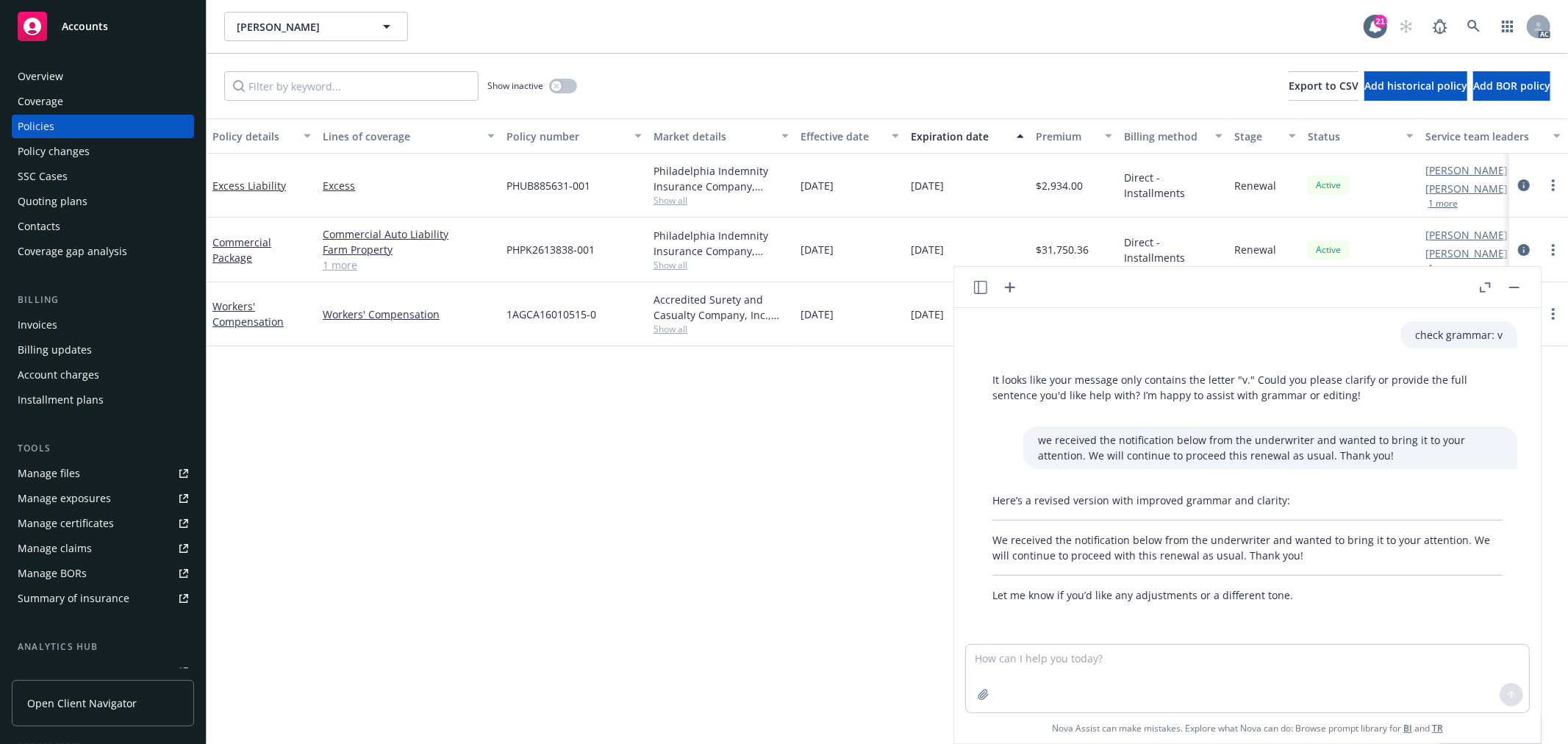
click at [1291, 549] on p "We received the notification below from the underwriter and wanted to bring it …" at bounding box center [1247, 548] width 510 height 31
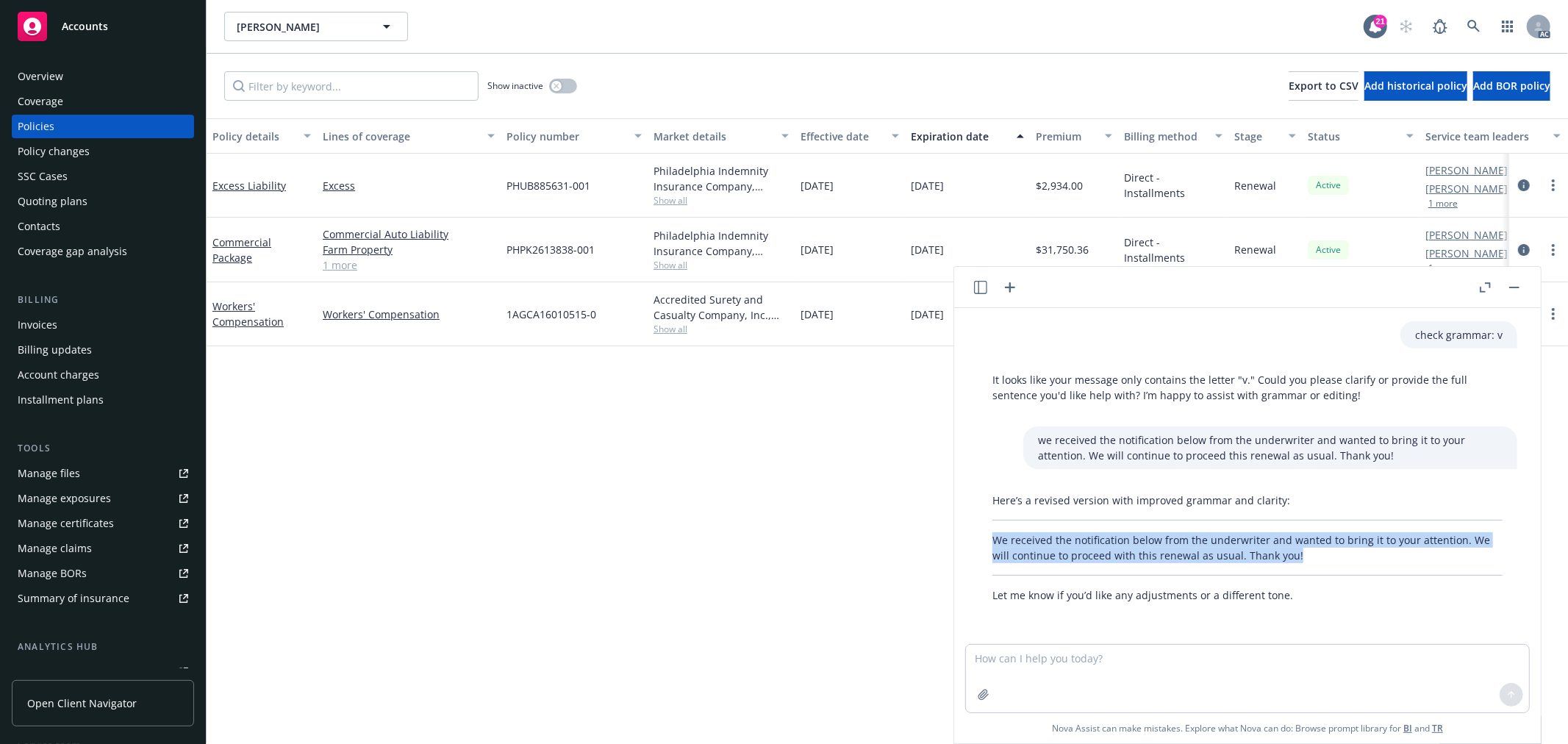
drag, startPoint x: 1298, startPoint y: 553, endPoint x: 993, endPoint y: 538, distance: 305.4
click at [993, 538] on p "We received the notification below from the underwriter and wanted to bring it …" at bounding box center [1247, 548] width 510 height 31
copy p "We received the notification below from the underwriter and wanted to bring it …"
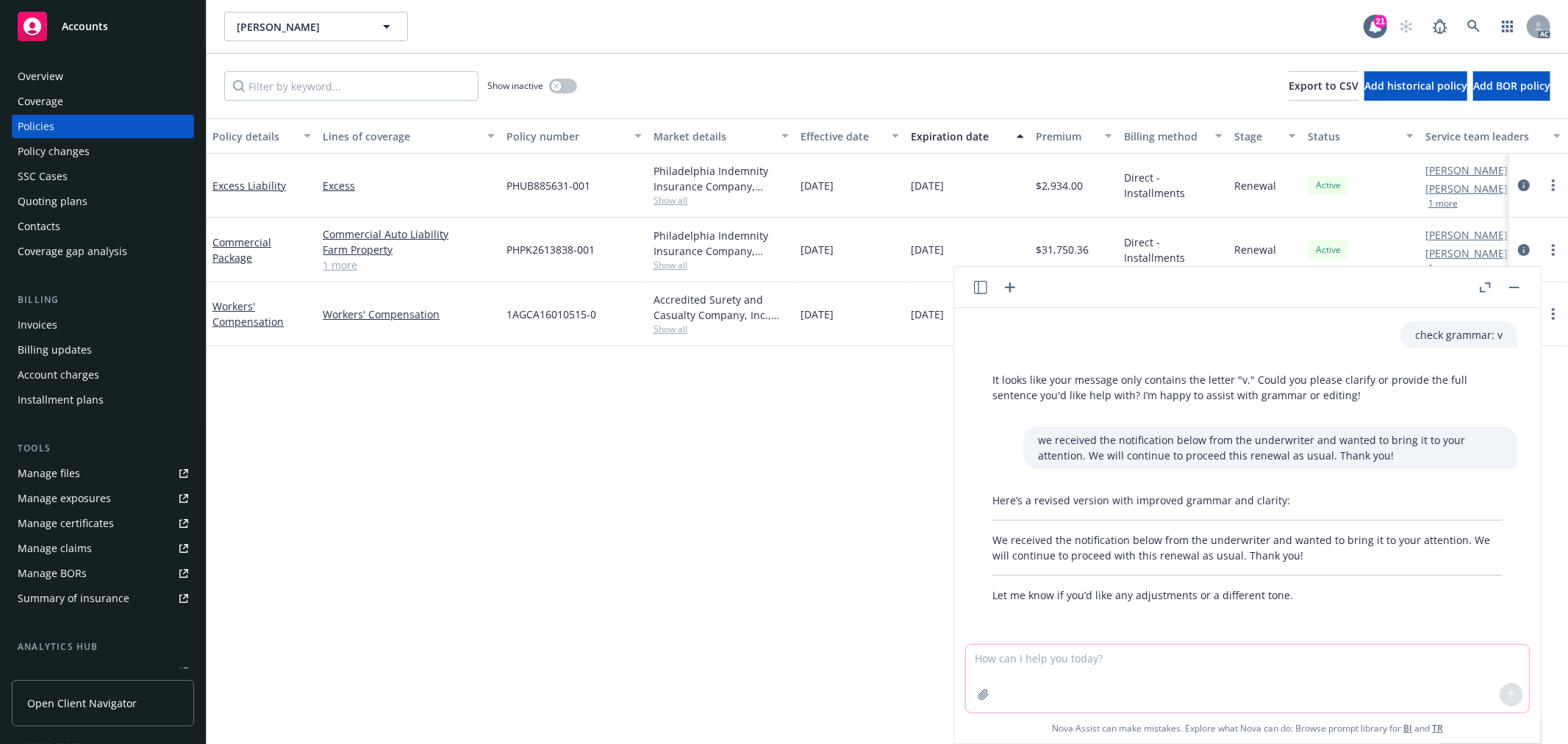
click at [1069, 663] on textarea at bounding box center [1247, 679] width 563 height 68
paste textarea "I would like to follow up and see if you’ve had a chance to review my previous …"
type textarea "check grammar:I would like to follow up and see if you’ve had a chance to revie…"
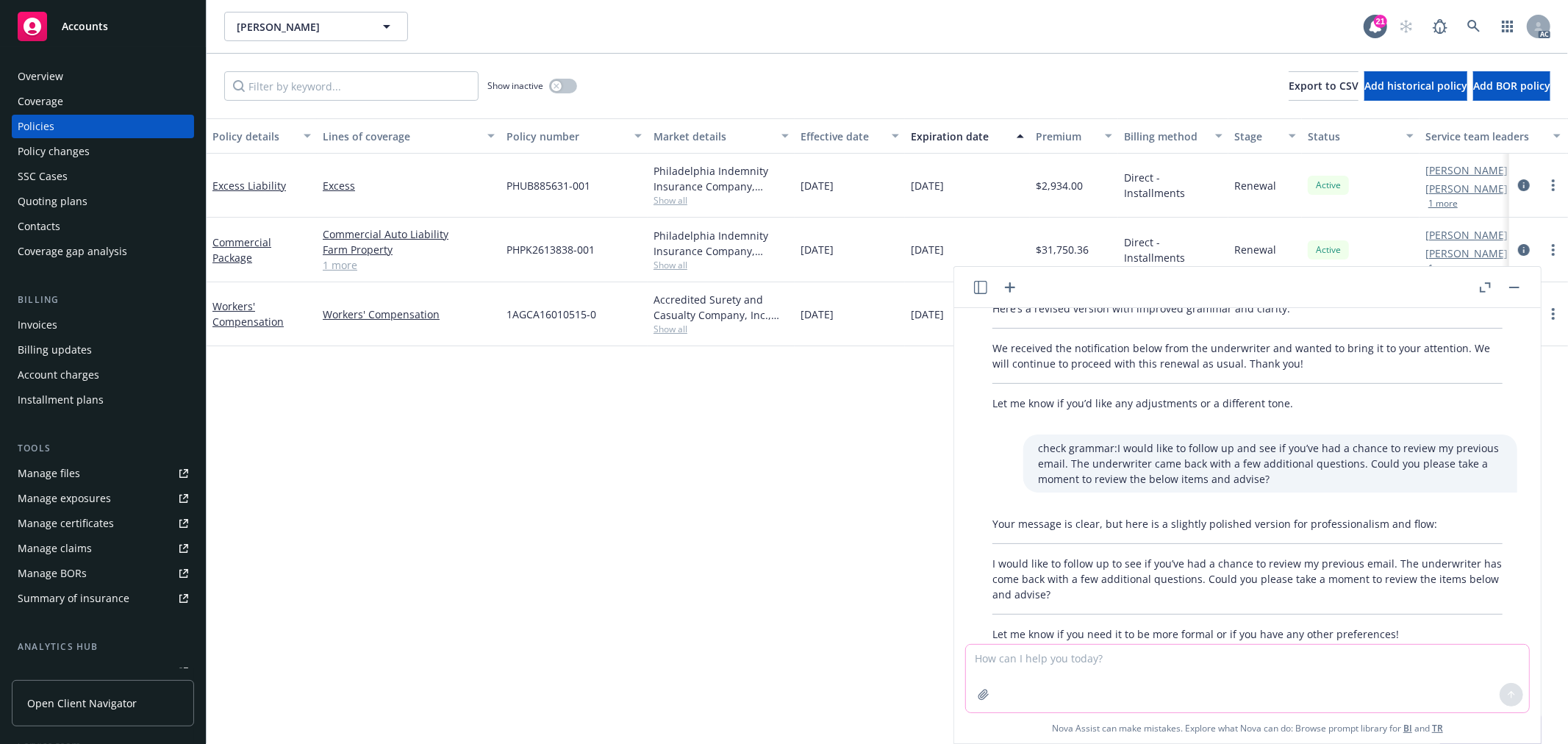
scroll to position [660, 0]
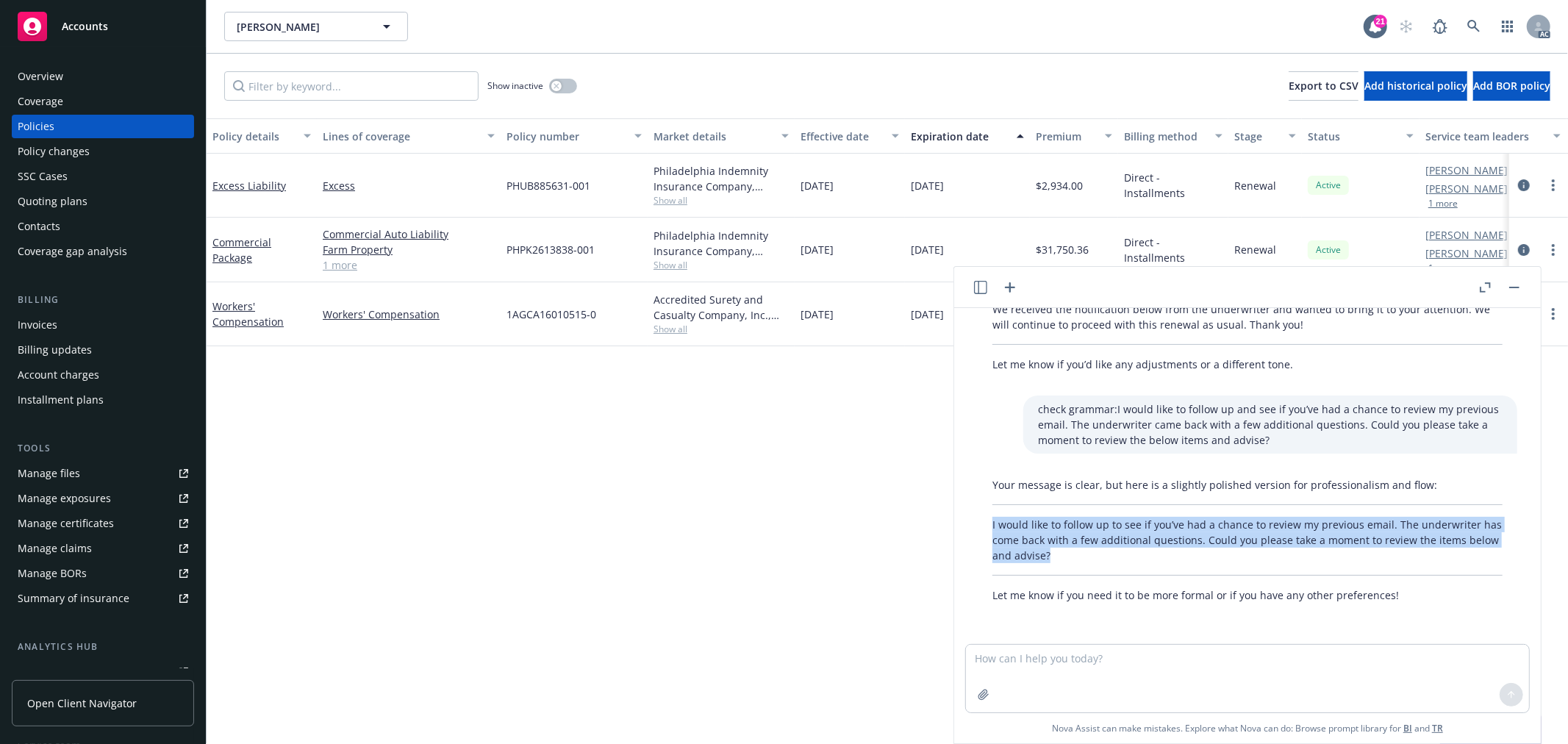
drag, startPoint x: 1086, startPoint y: 556, endPoint x: 993, endPoint y: 518, distance: 100.5
click at [993, 518] on p "I would like to follow up to see if you’ve had a chance to review my previous e…" at bounding box center [1247, 541] width 510 height 47
copy p "I would like to follow up to see if you’ve had a chance to review my previous e…"
